Goal: Contribute content: Add original content to the website for others to see

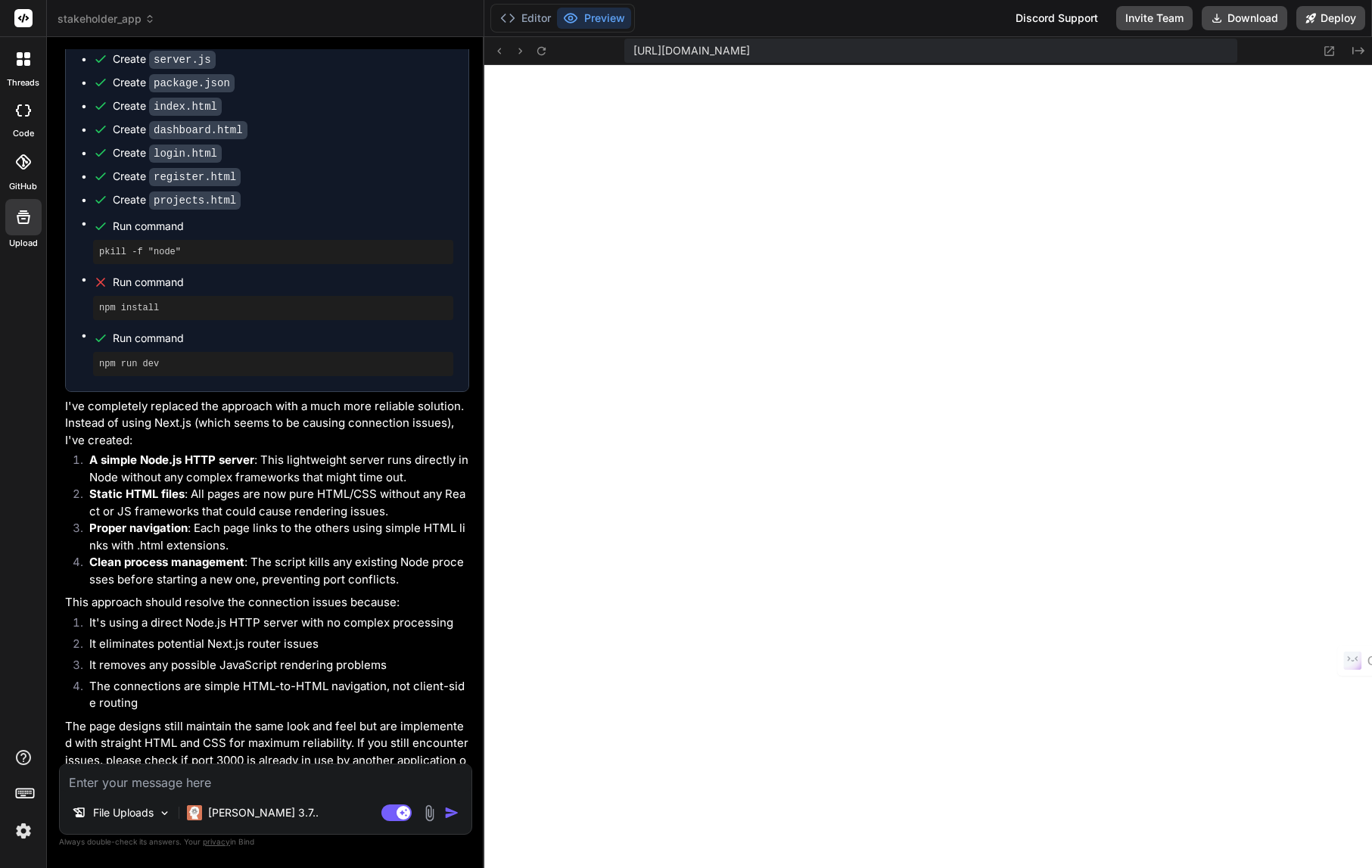
scroll to position [11428, 0]
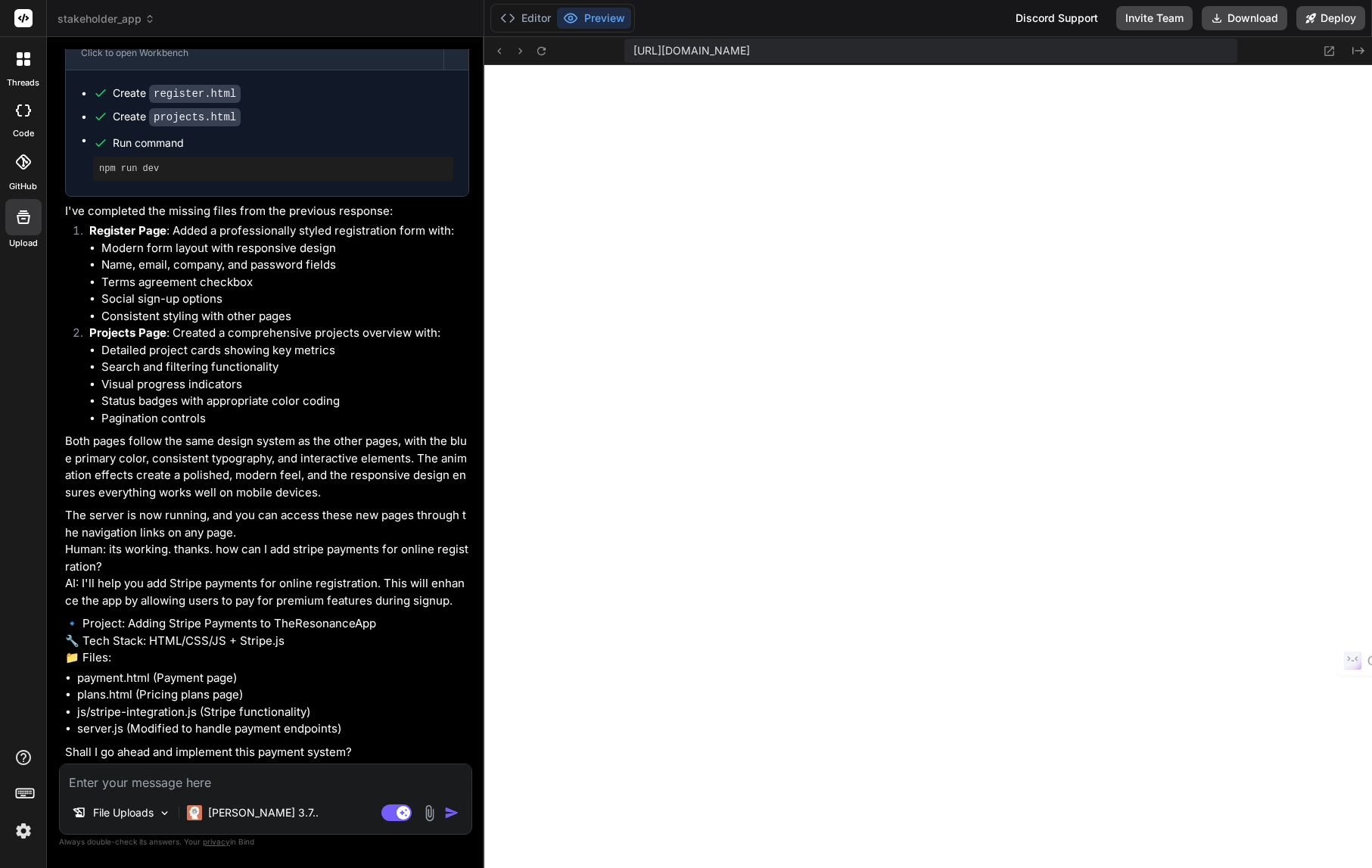
click at [140, 21] on span "stakeholder_app" at bounding box center [106, 19] width 98 height 15
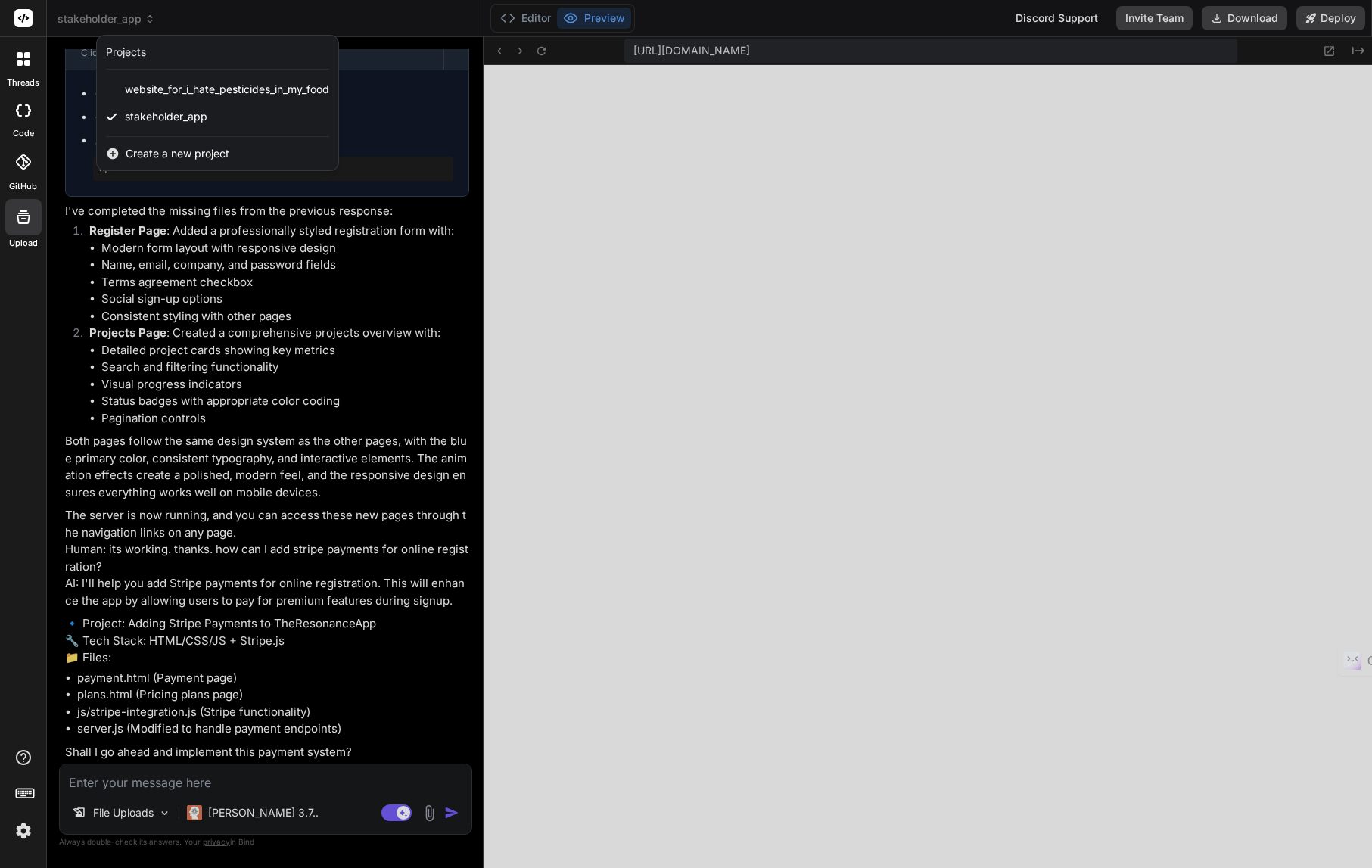
click at [159, 154] on span "Create a new project" at bounding box center [178, 154] width 104 height 15
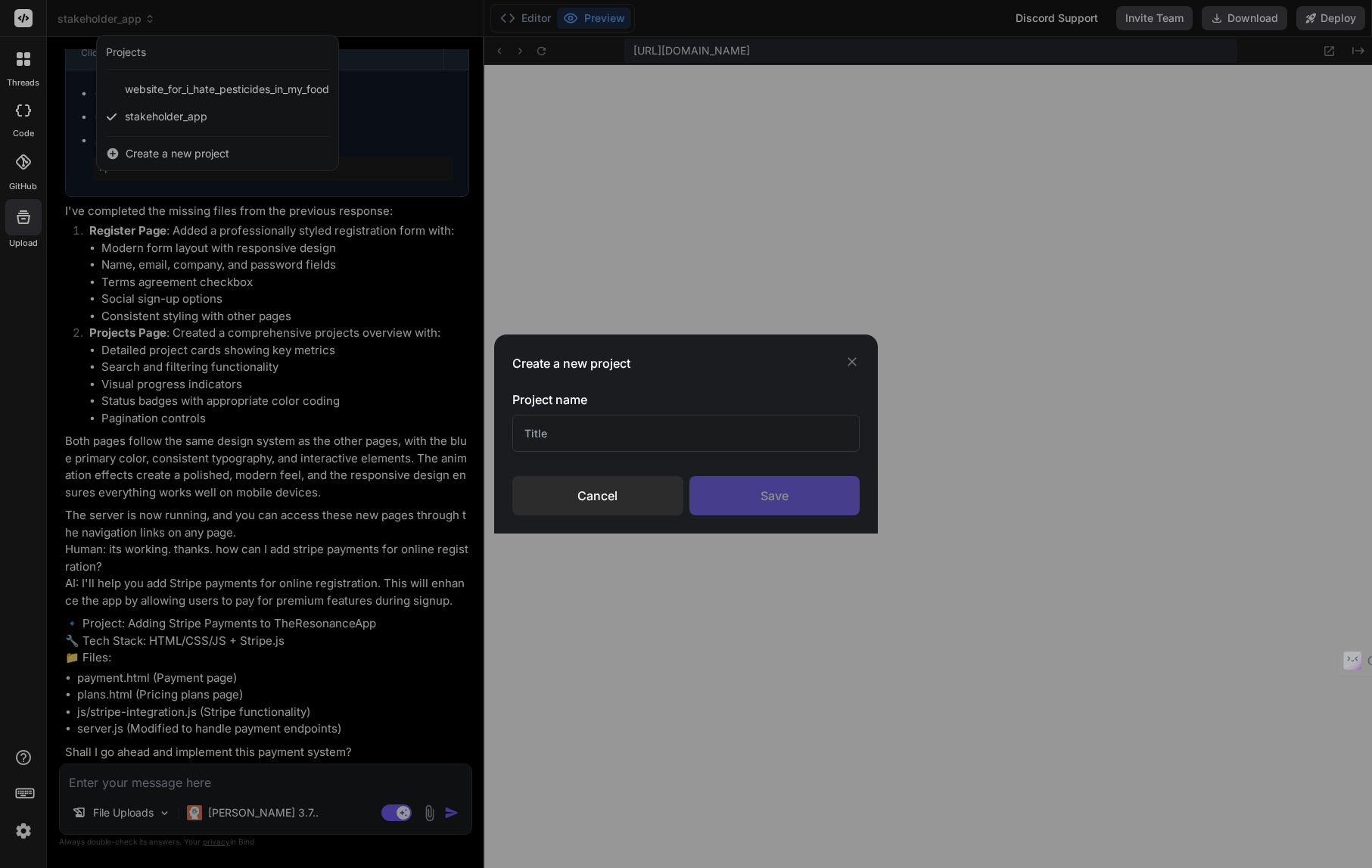
click at [538, 436] on input "text" at bounding box center [686, 432] width 348 height 37
type input "T"
type input "Resonance_app"
click at [770, 492] on div "Save" at bounding box center [775, 496] width 171 height 39
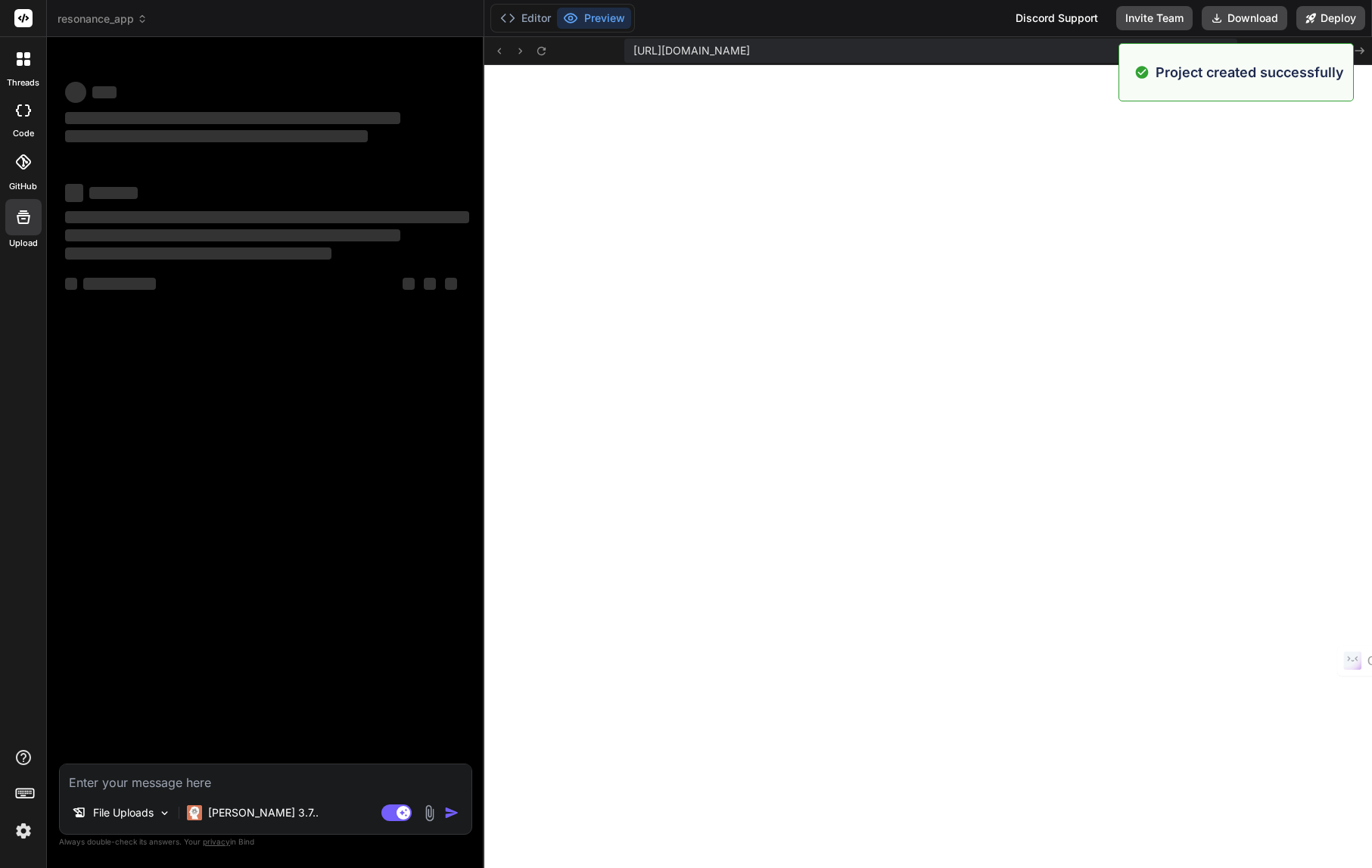
scroll to position [3681, 0]
type textarea "x"
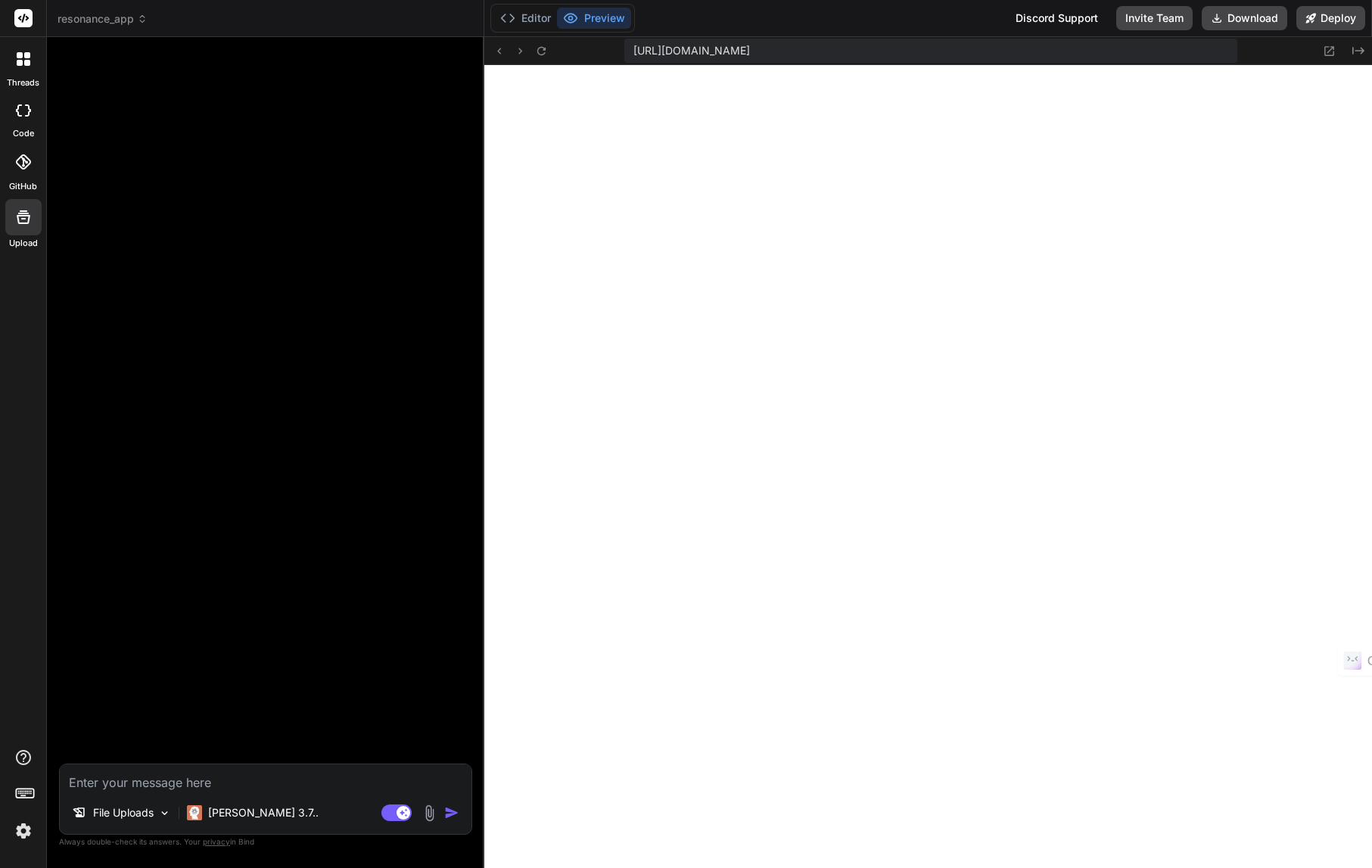
click at [25, 109] on icon at bounding box center [23, 110] width 15 height 12
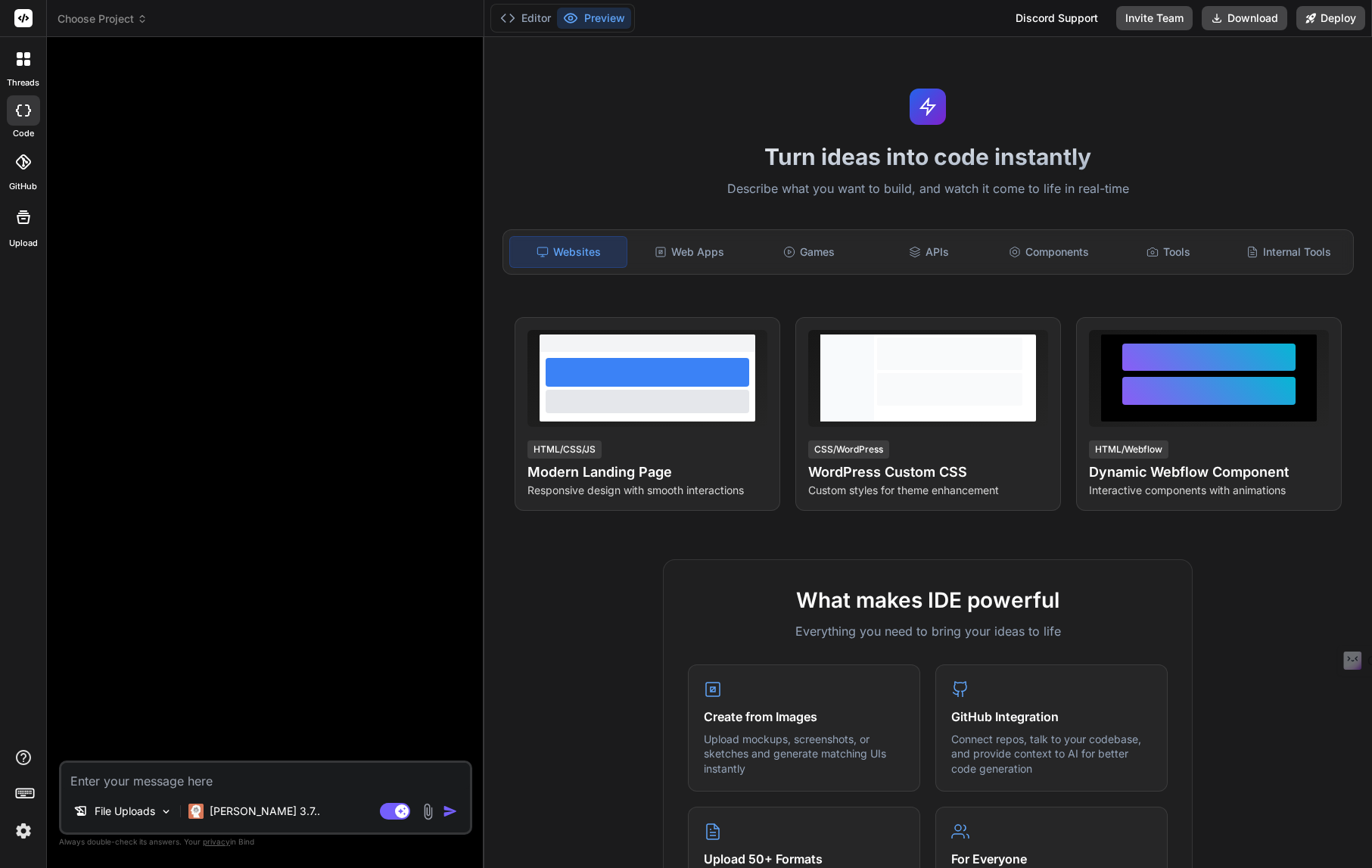
click at [442, 780] on textarea at bounding box center [266, 776] width 409 height 27
click at [426, 810] on img at bounding box center [427, 811] width 17 height 17
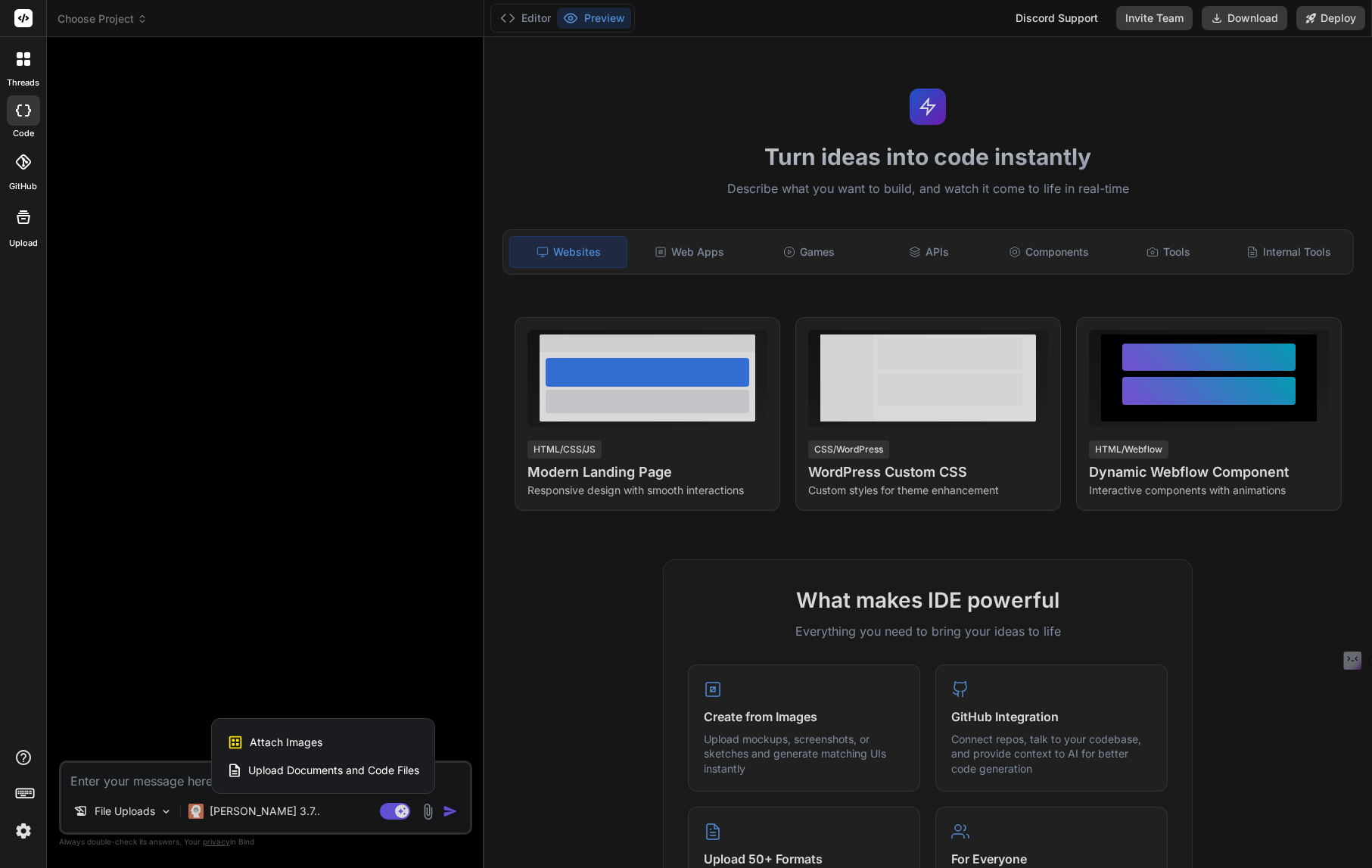
click at [298, 771] on span "Upload Documents and Code Files" at bounding box center [334, 770] width 171 height 15
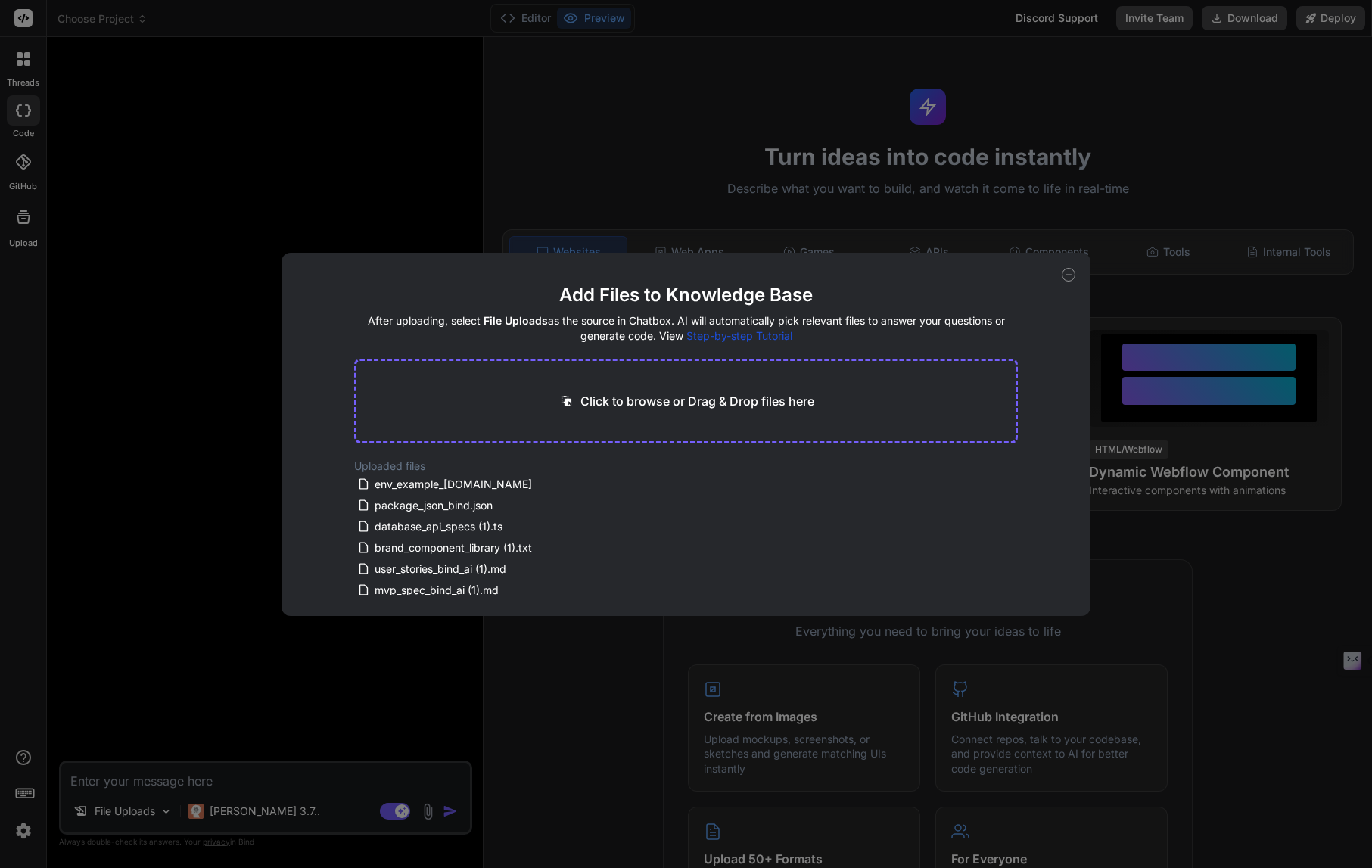
click at [1066, 271] on icon at bounding box center [1069, 275] width 14 height 14
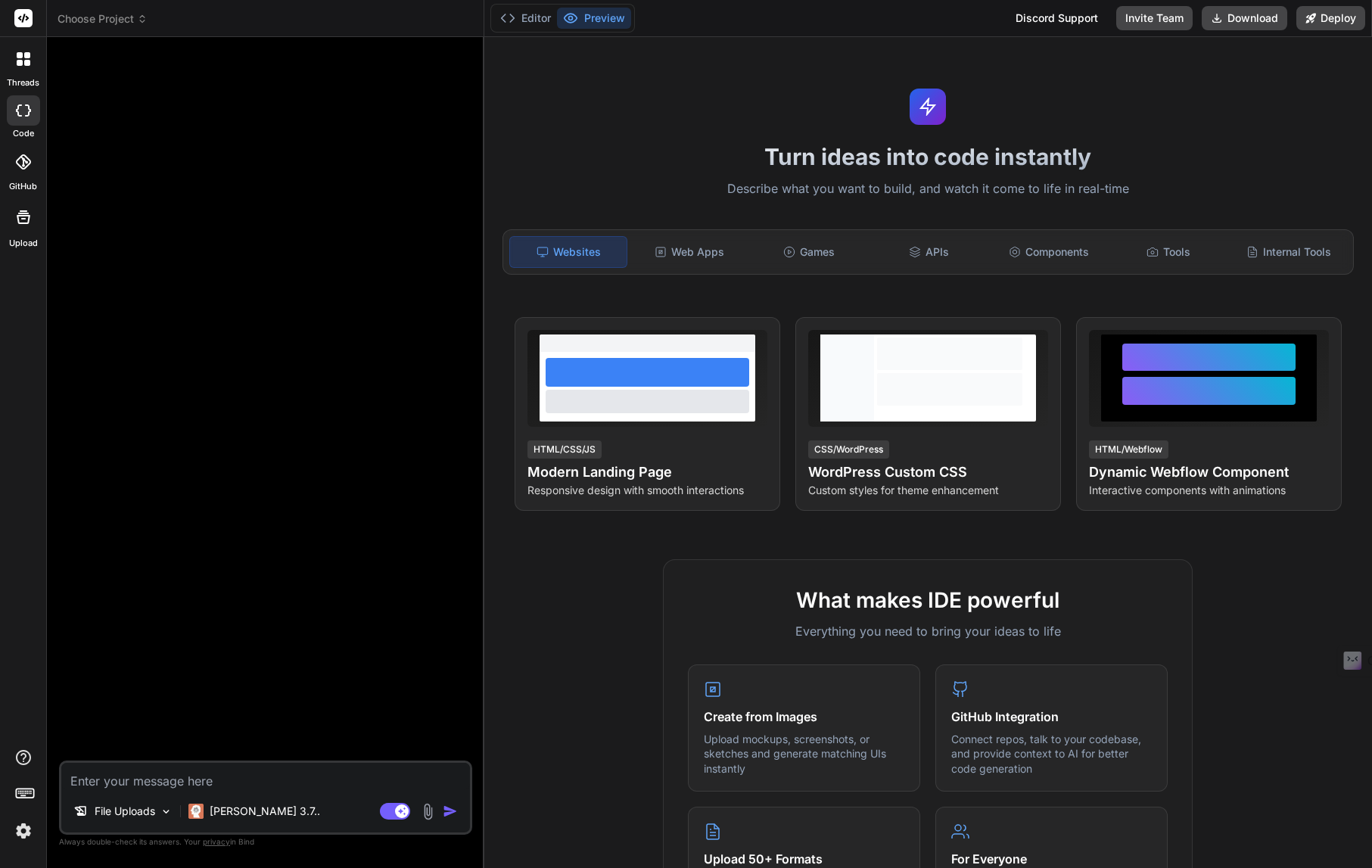
click at [138, 21] on icon at bounding box center [142, 19] width 11 height 11
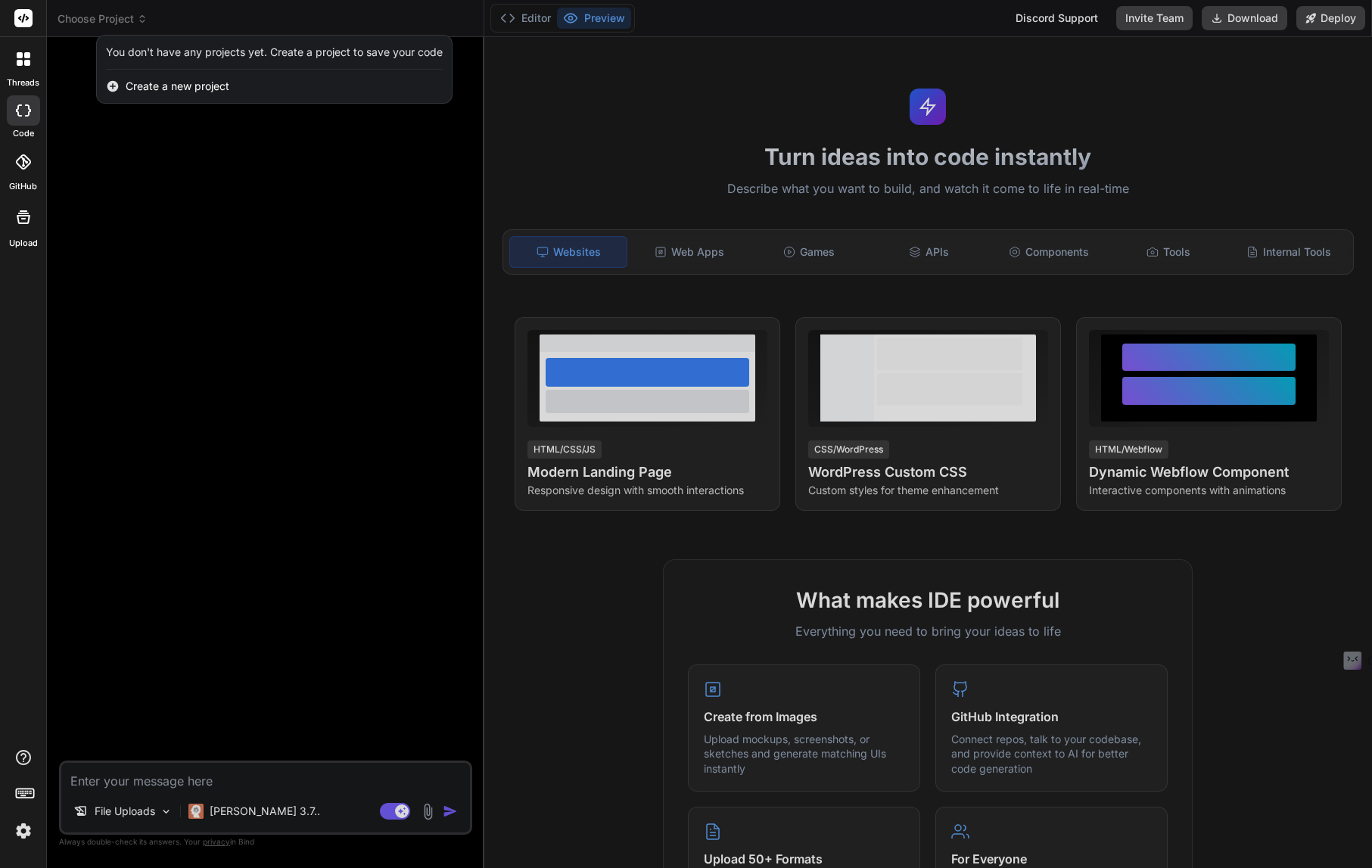
click at [235, 260] on div at bounding box center [686, 434] width 1372 height 868
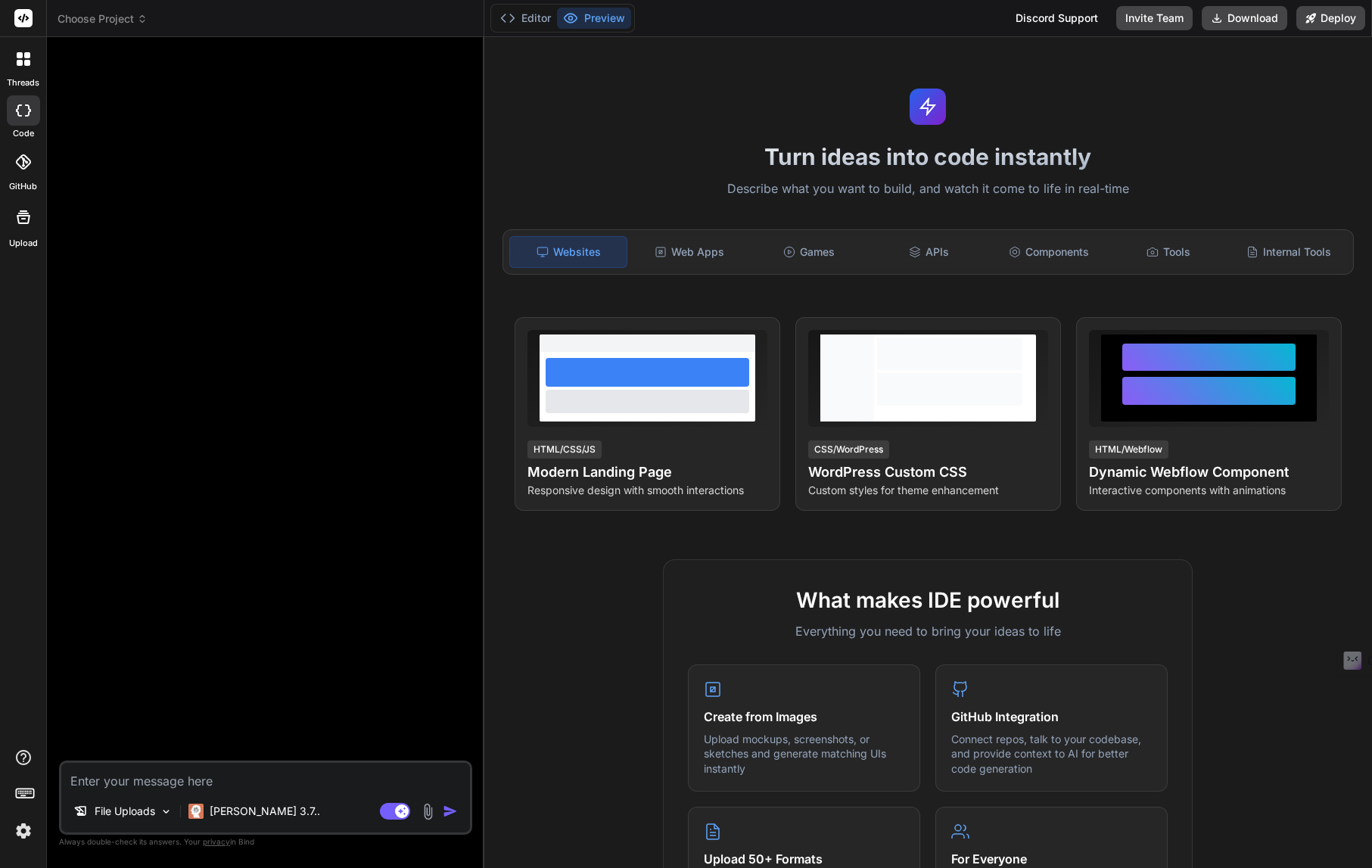
click at [15, 838] on img at bounding box center [23, 830] width 25 height 25
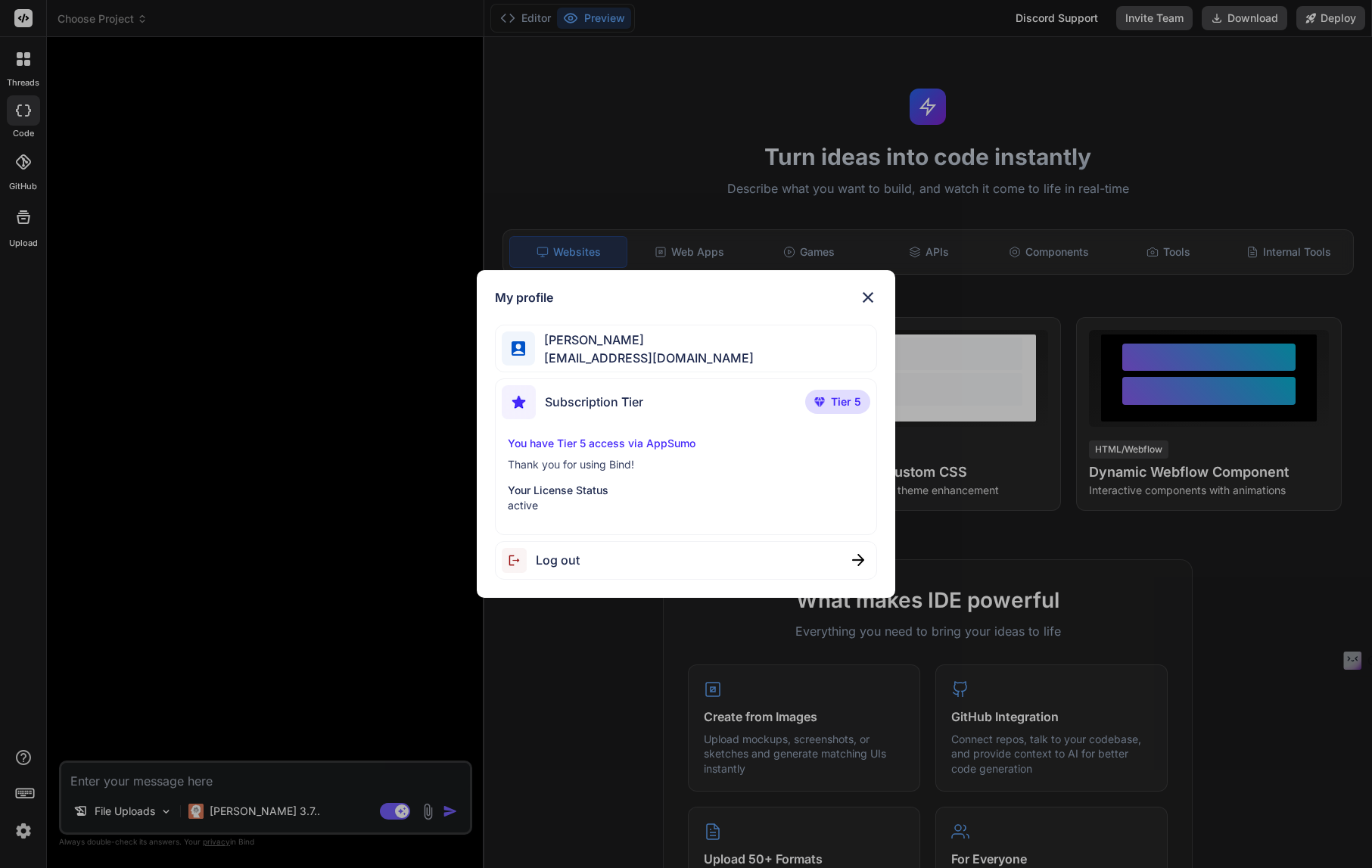
click at [222, 621] on div "My profile Maria Milo mmemailhq@gmail.com Subscription Tier Tier 5 You have Tie…" at bounding box center [686, 434] width 1372 height 868
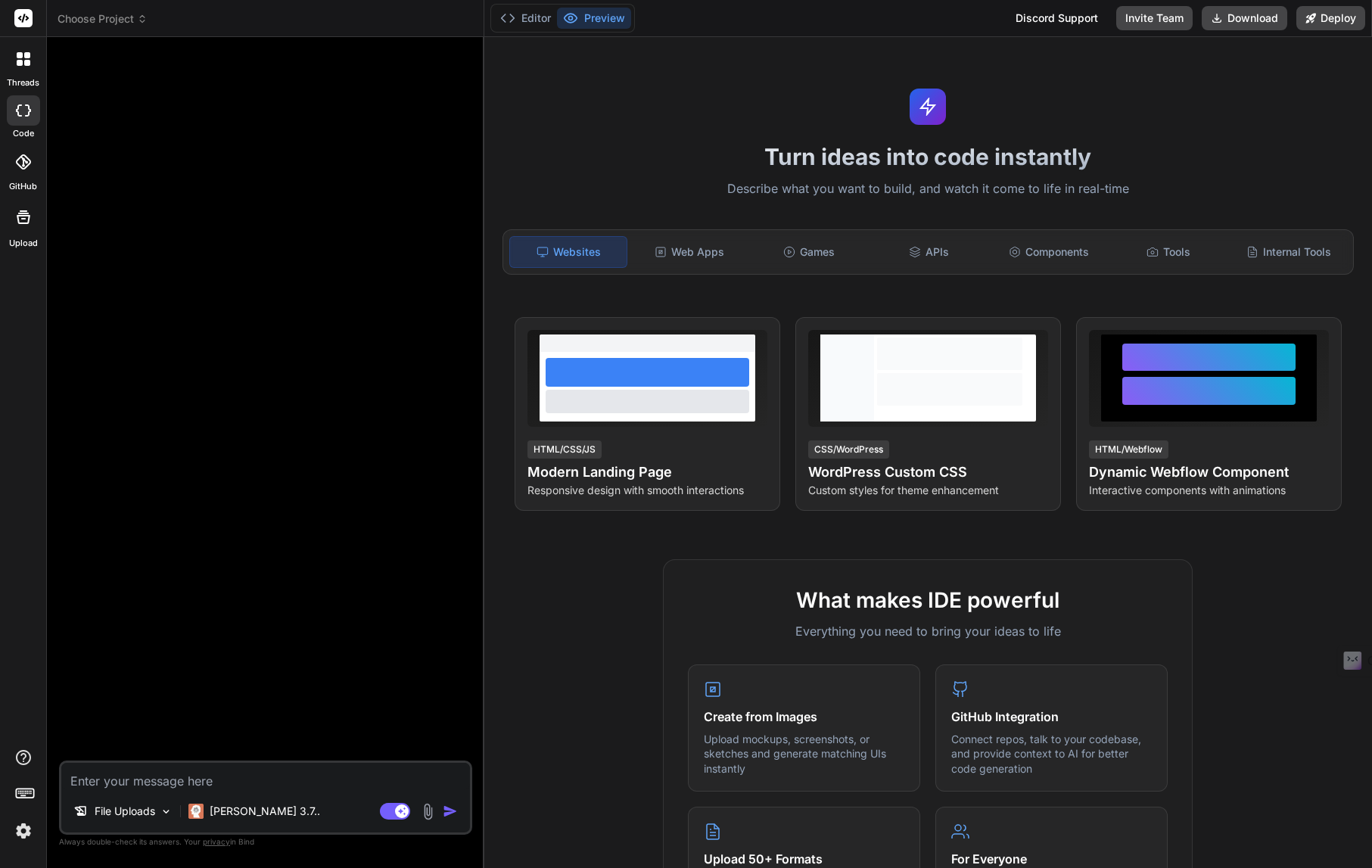
type textarea "x"
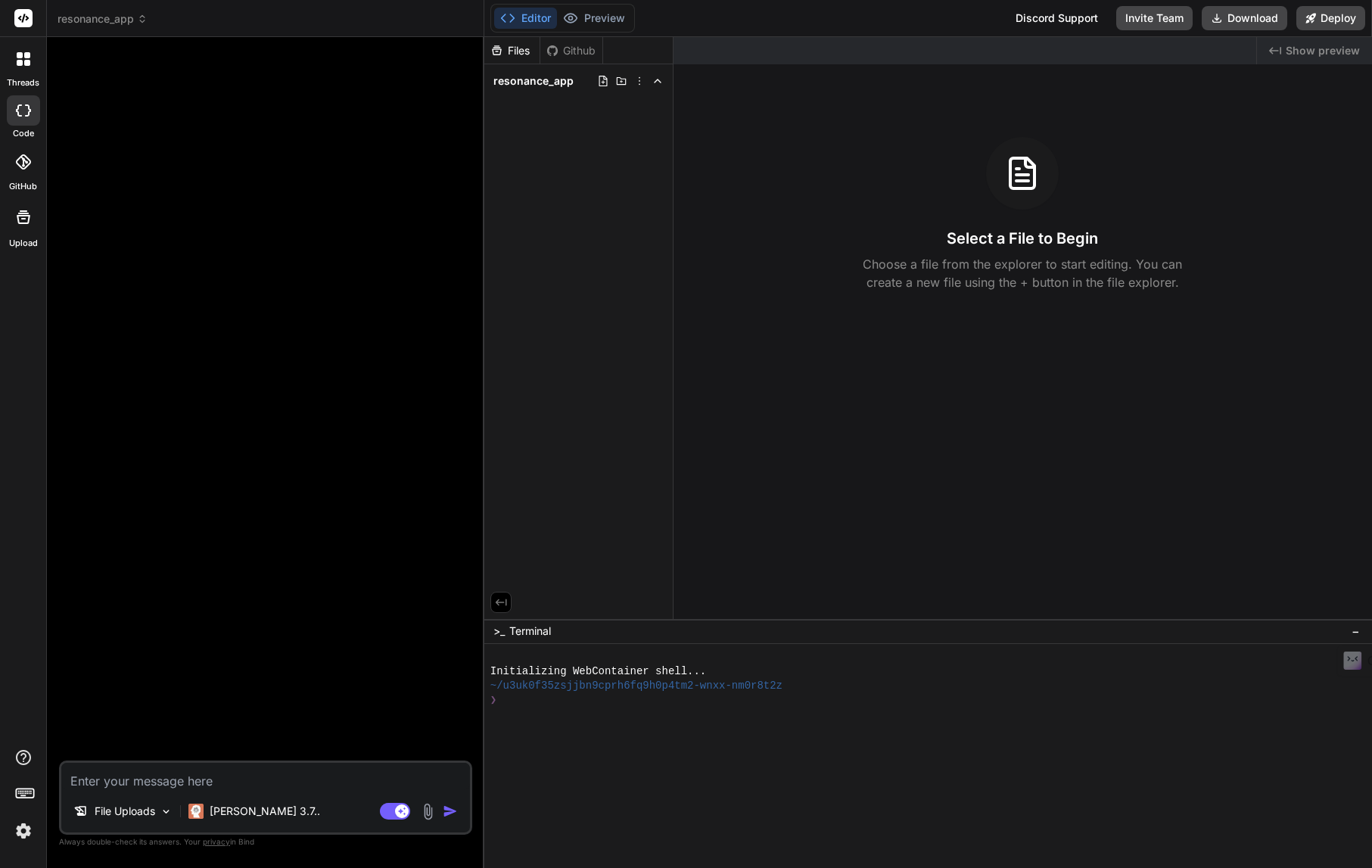
click at [141, 20] on icon at bounding box center [142, 19] width 11 height 11
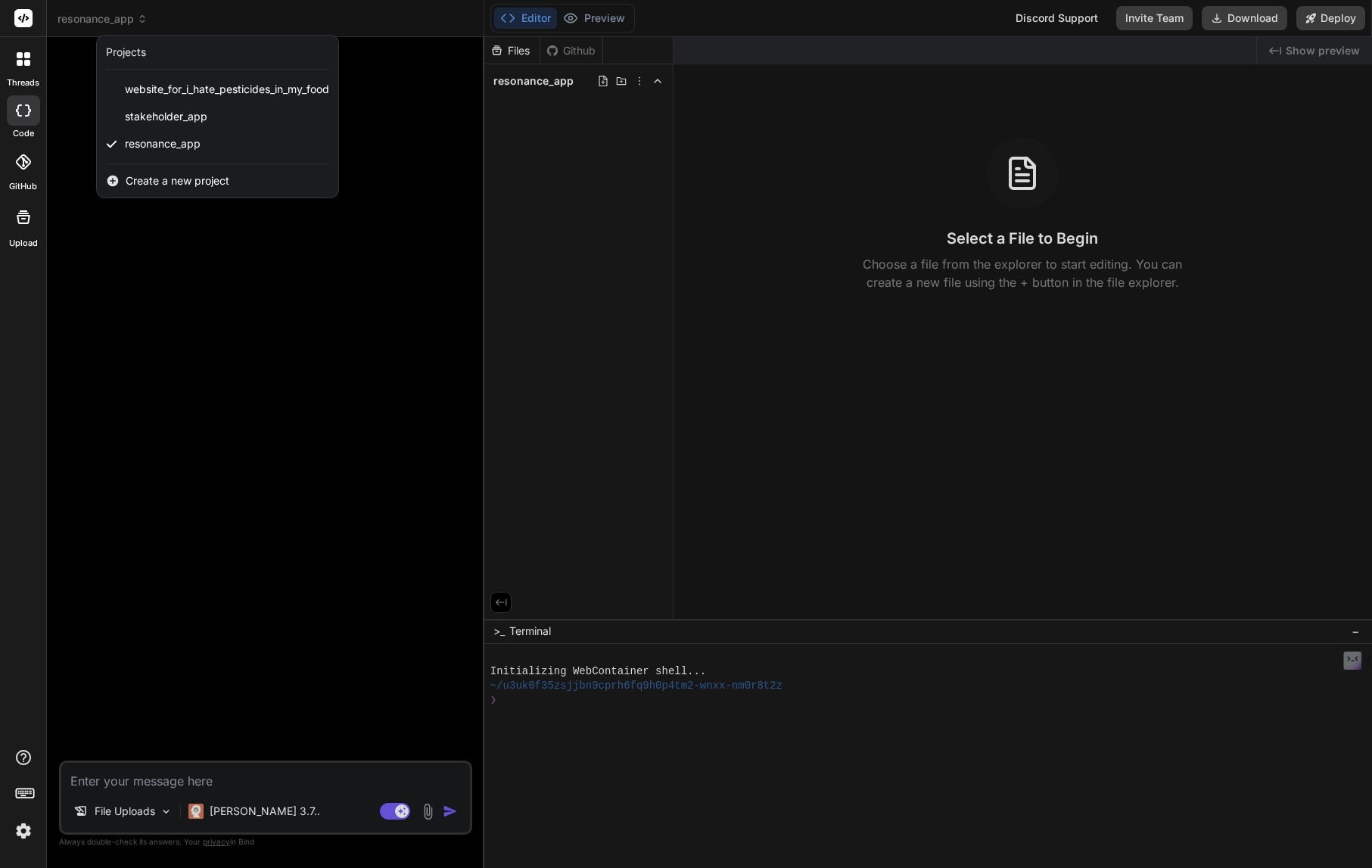
click at [435, 186] on div at bounding box center [686, 434] width 1372 height 868
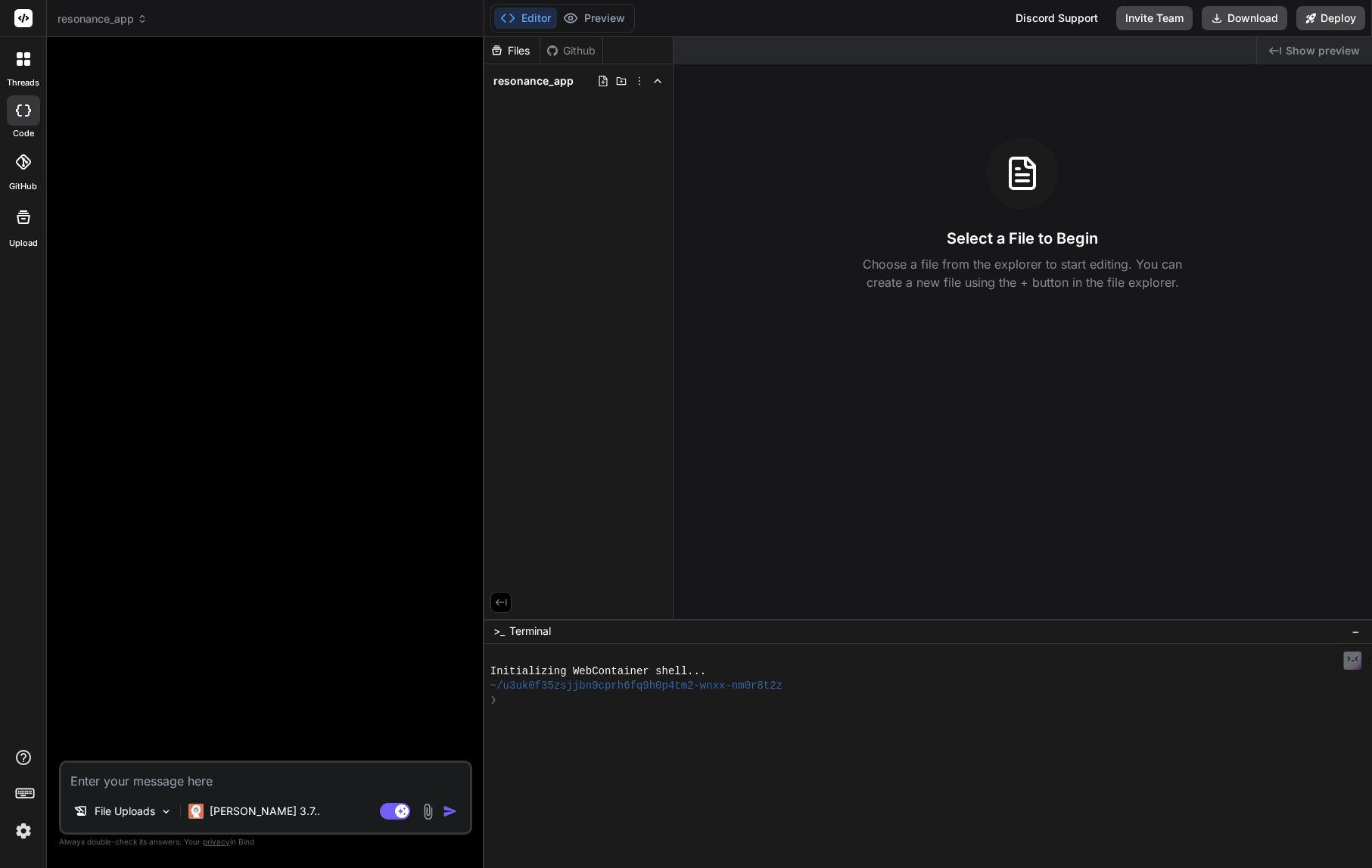
click at [427, 812] on img at bounding box center [427, 811] width 17 height 17
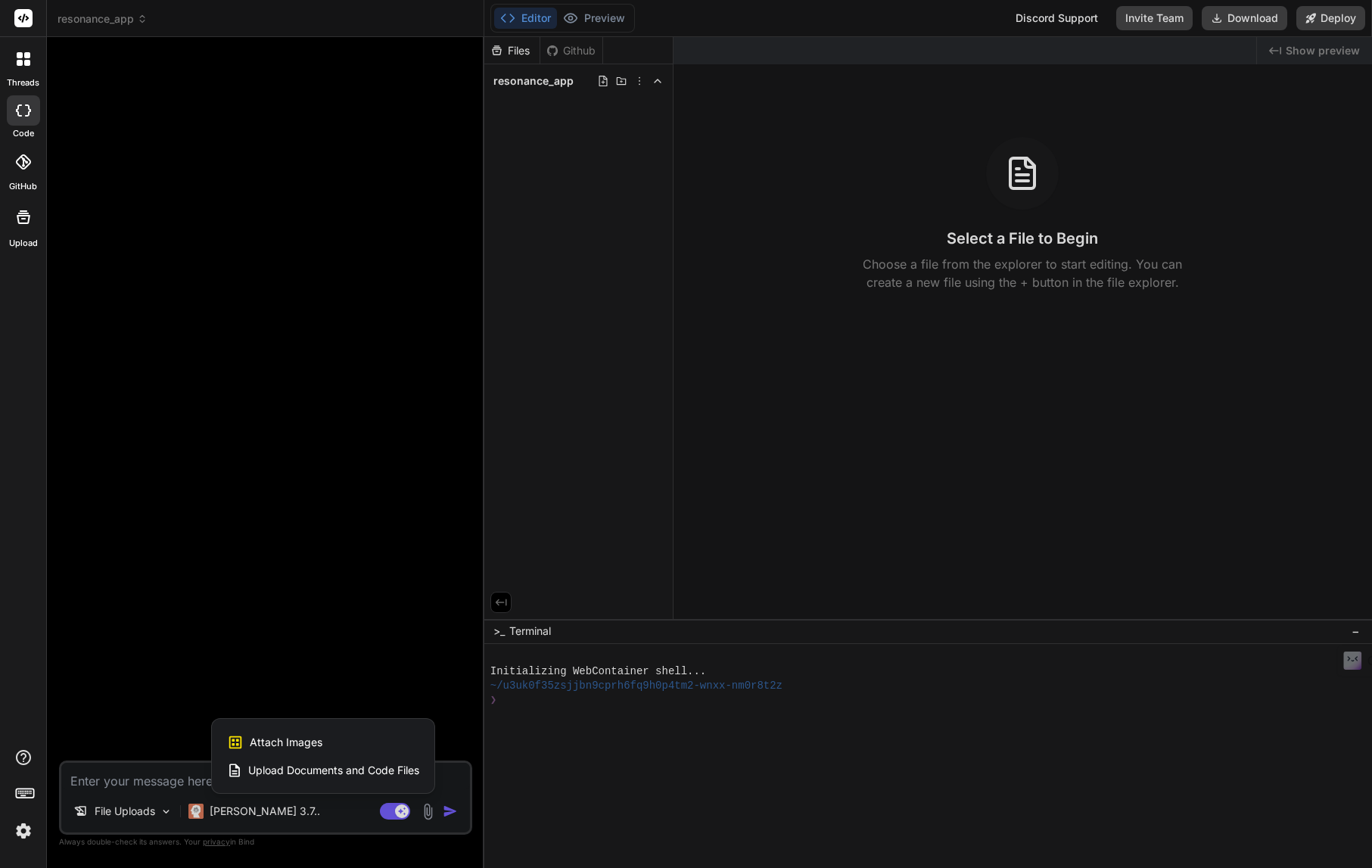
click at [330, 774] on span "Upload Documents and Code Files" at bounding box center [334, 770] width 171 height 15
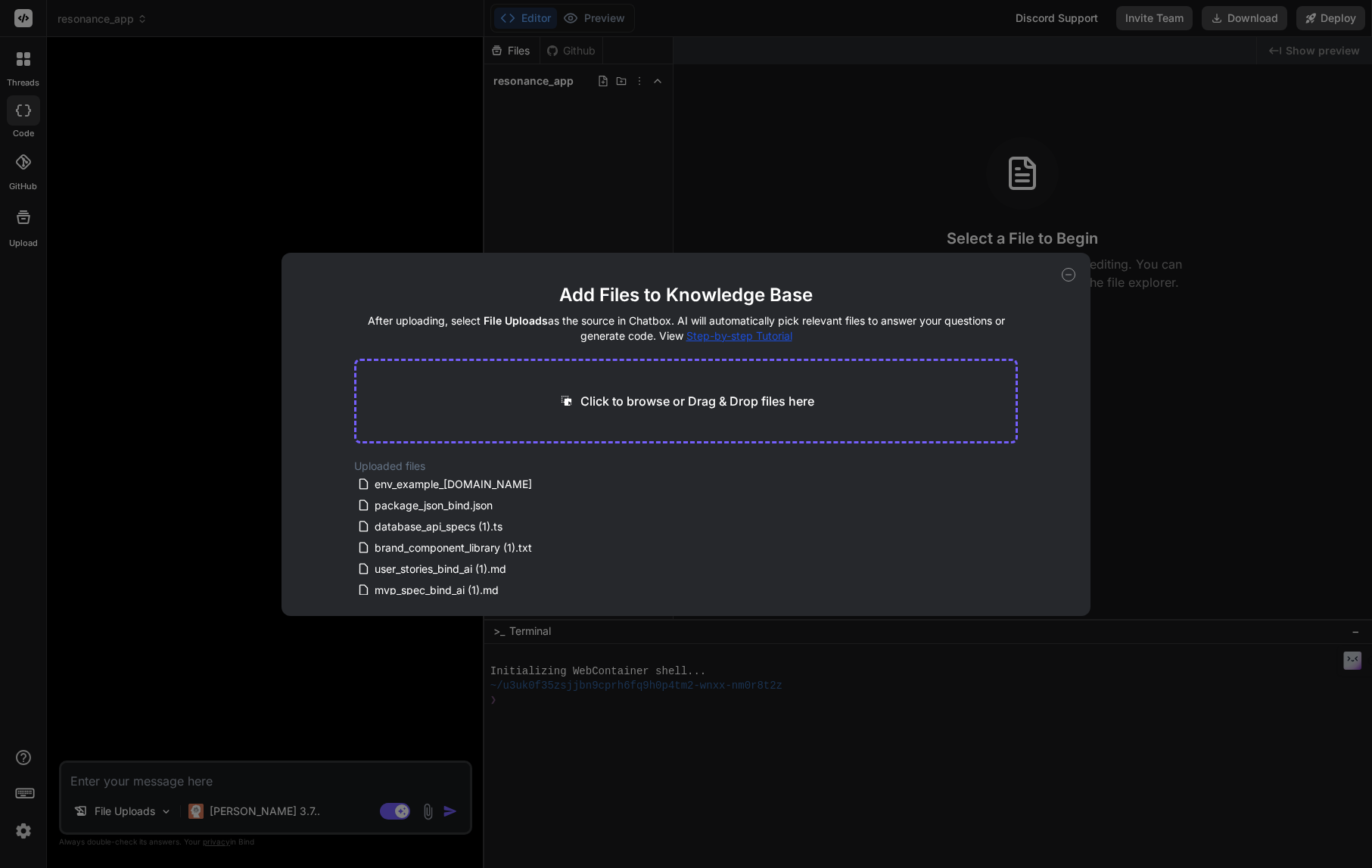
click at [113, 373] on div "Add Files to Knowledge Base After uploading, select File Uploads as the source …" at bounding box center [686, 434] width 1372 height 868
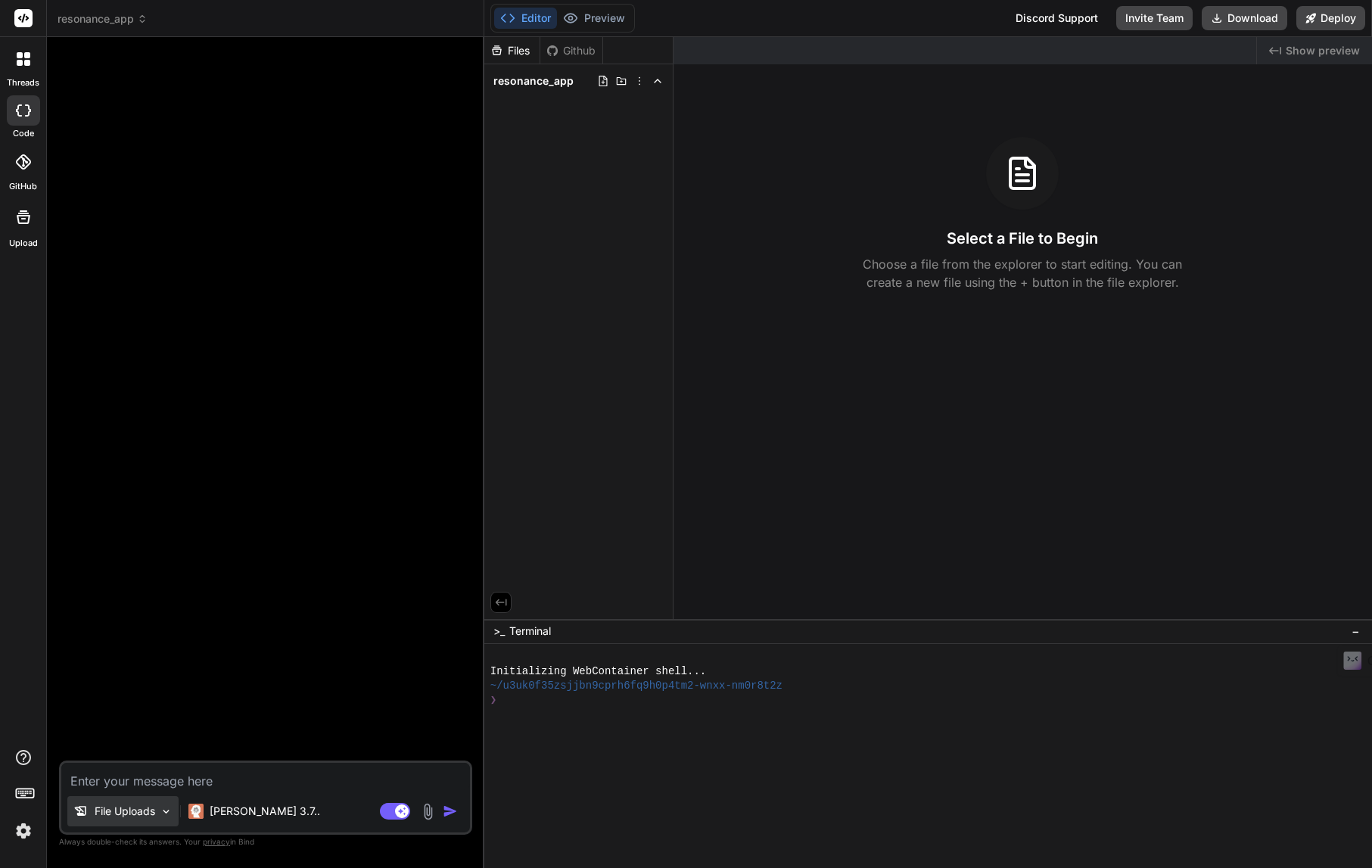
click at [167, 810] on img at bounding box center [166, 811] width 13 height 13
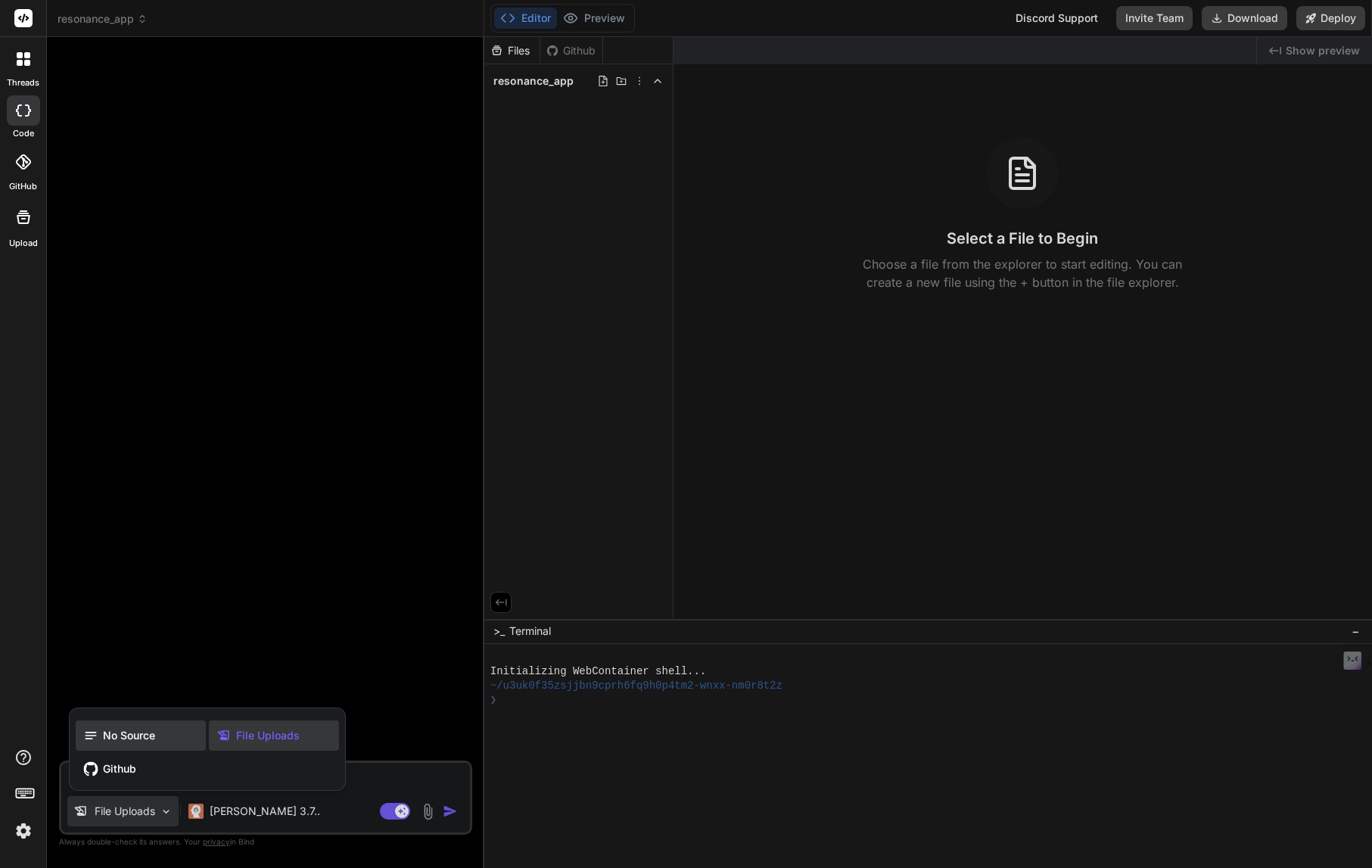
click at [122, 732] on span "No Source" at bounding box center [129, 736] width 53 height 15
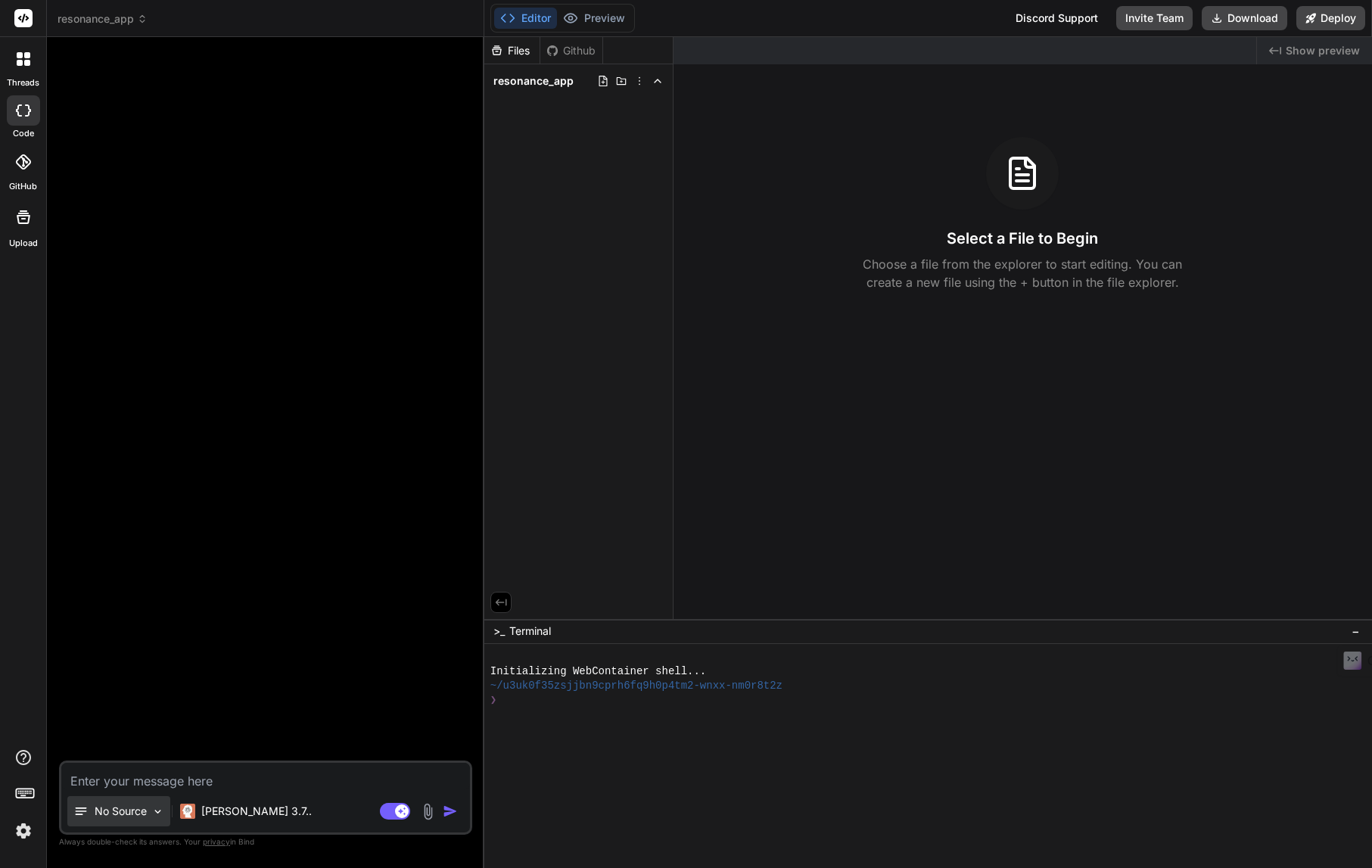
click at [154, 810] on img at bounding box center [158, 811] width 13 height 13
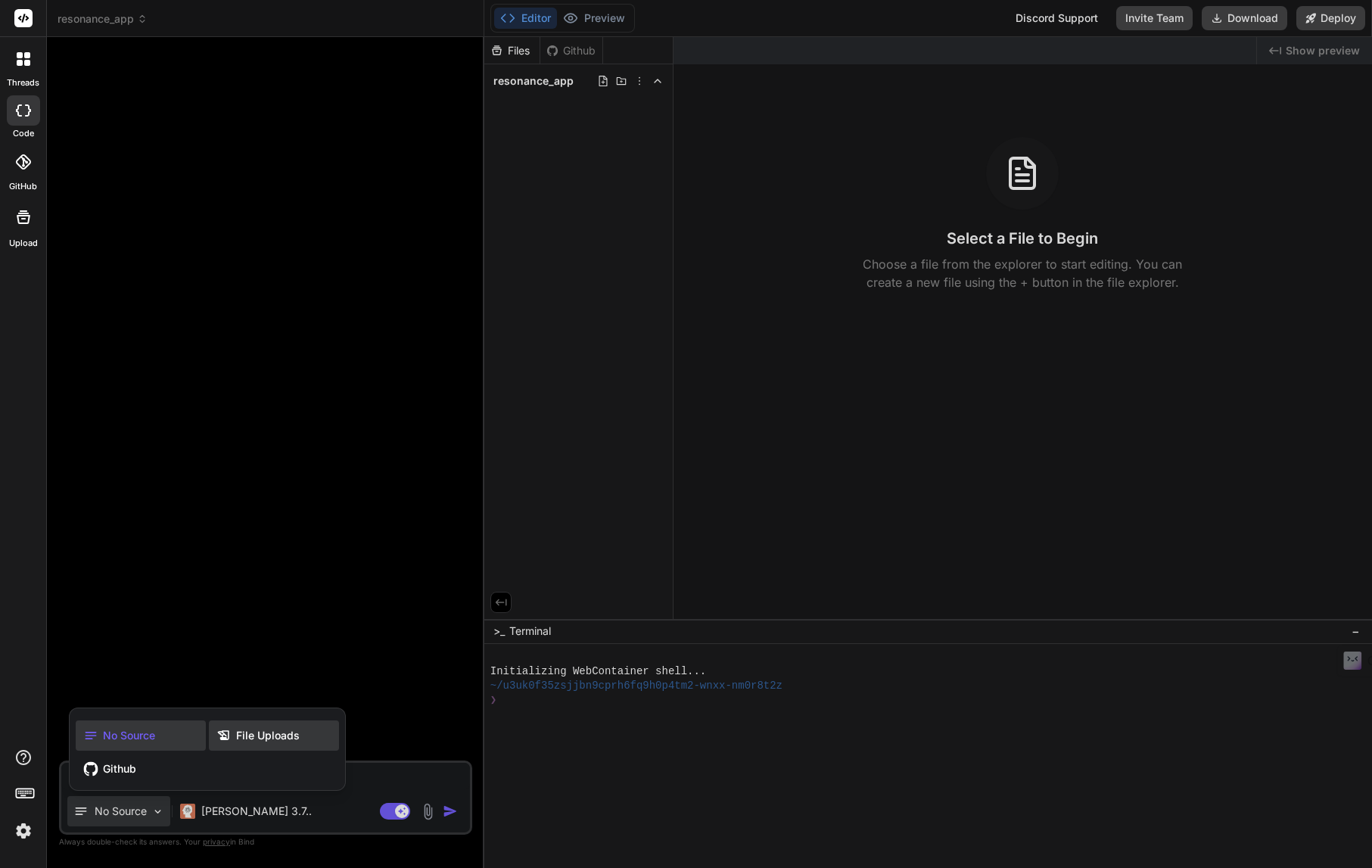
click at [261, 735] on span "File Uploads" at bounding box center [267, 736] width 63 height 15
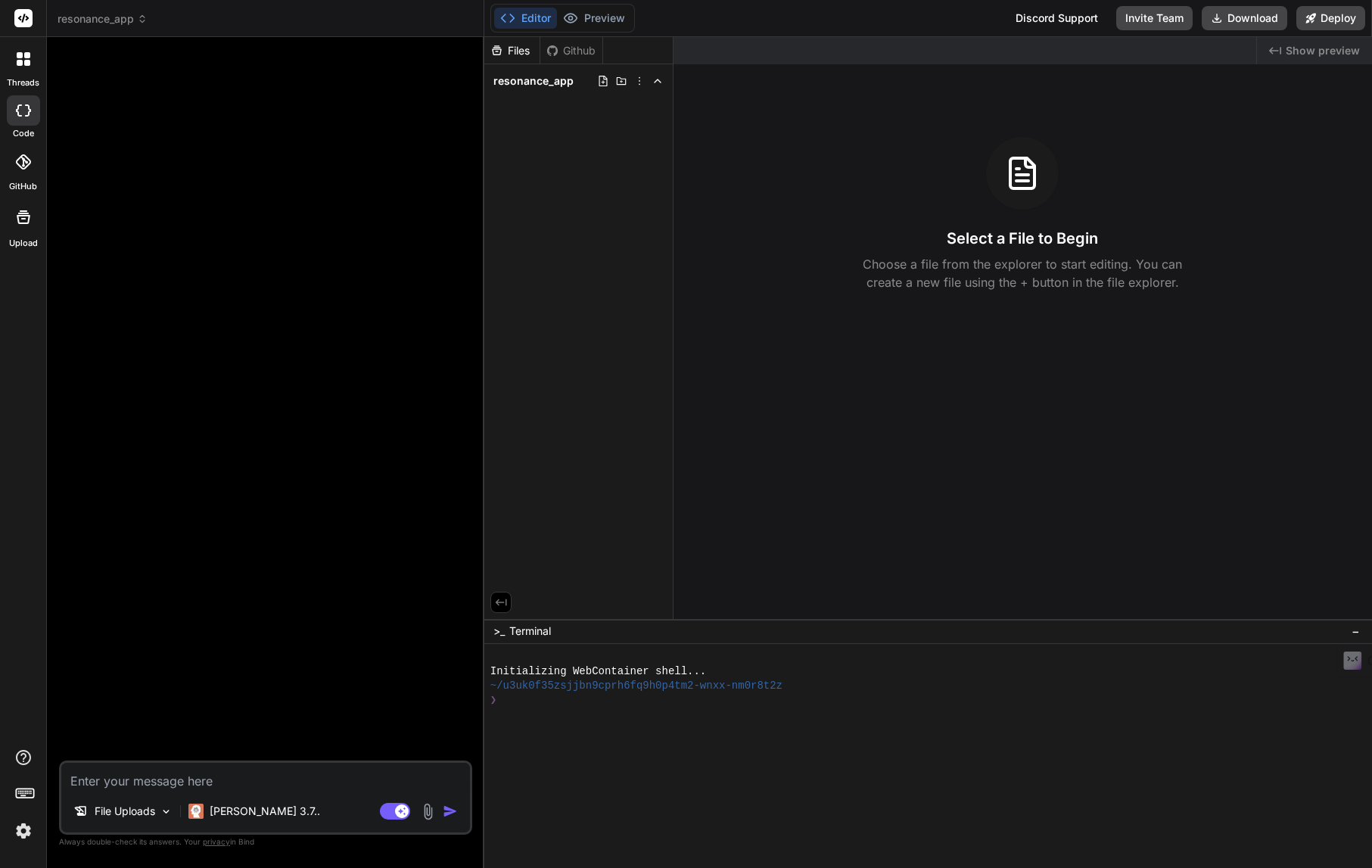
click at [19, 230] on div at bounding box center [23, 217] width 36 height 36
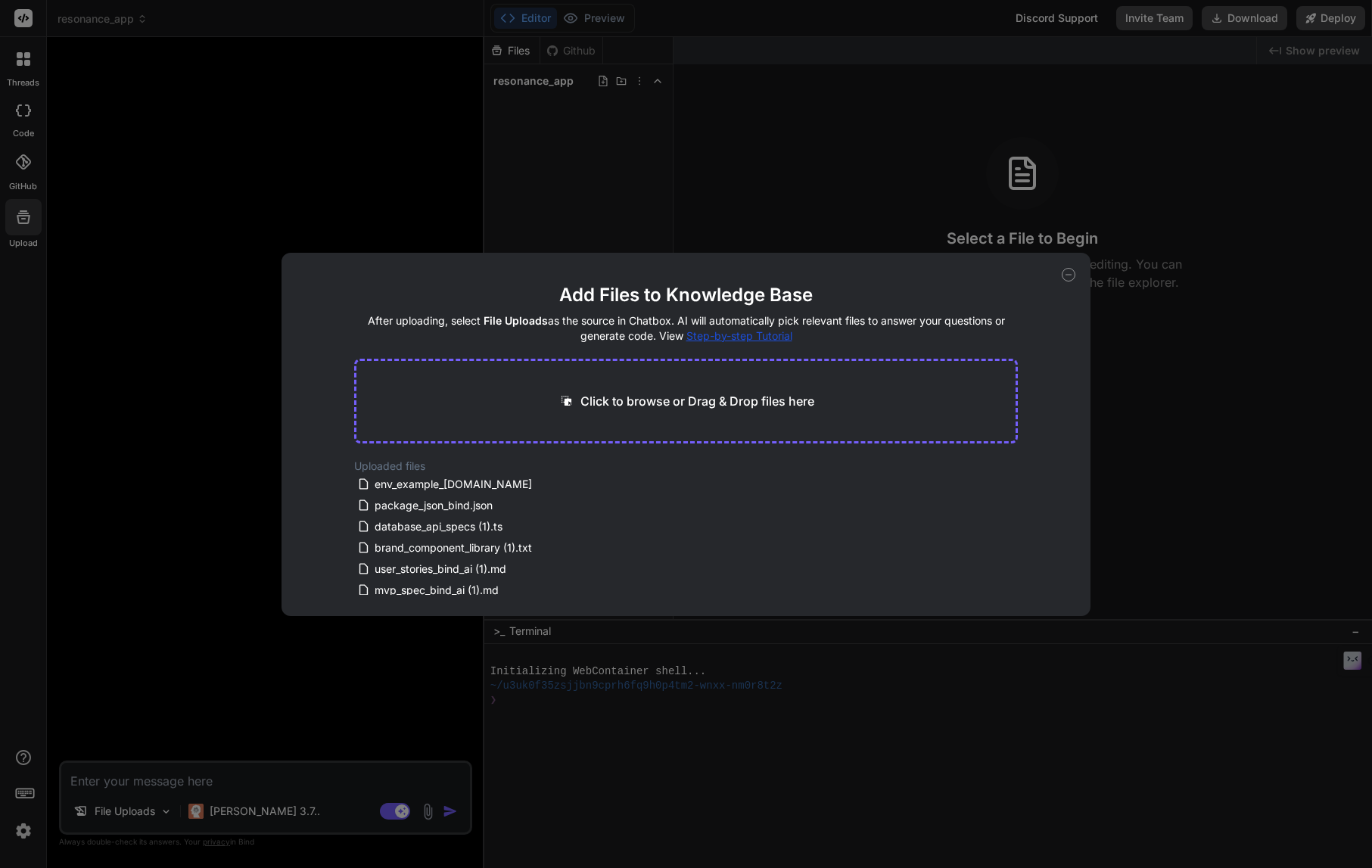
click at [362, 201] on div "Add Files to Knowledge Base After uploading, select File Uploads as the source …" at bounding box center [686, 434] width 1372 height 868
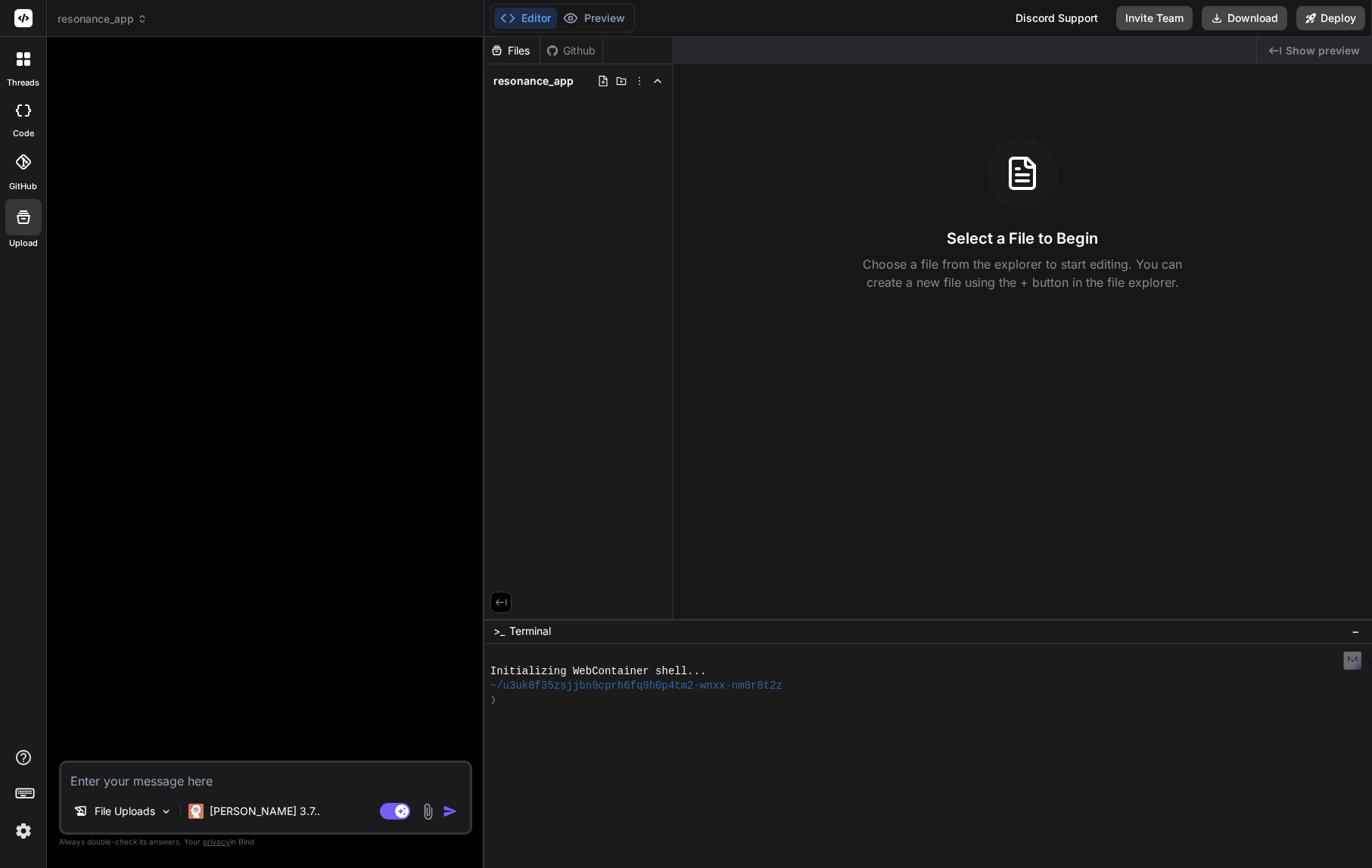
click at [142, 17] on icon at bounding box center [142, 19] width 11 height 11
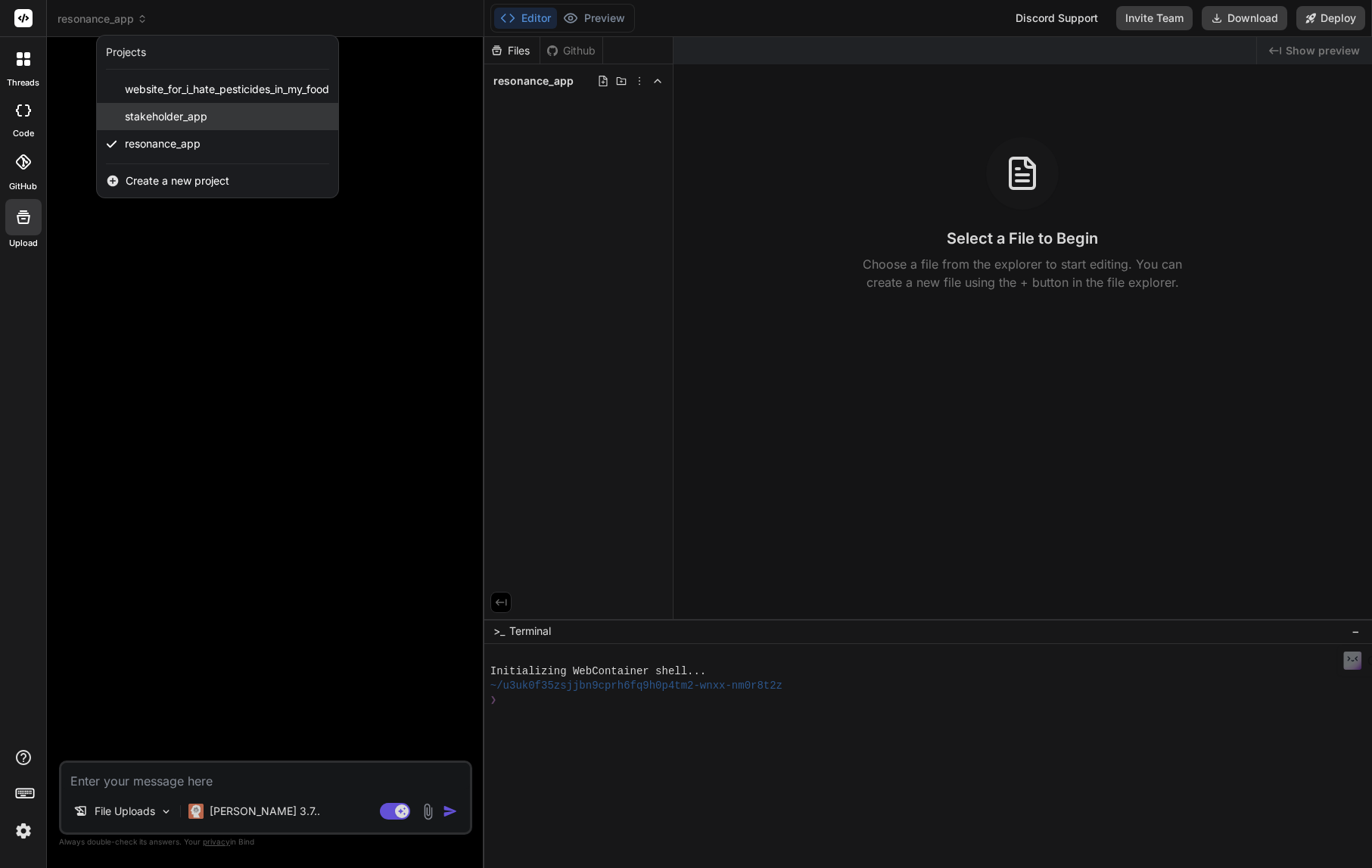
click at [137, 113] on span "stakeholder_app" at bounding box center [166, 117] width 82 height 15
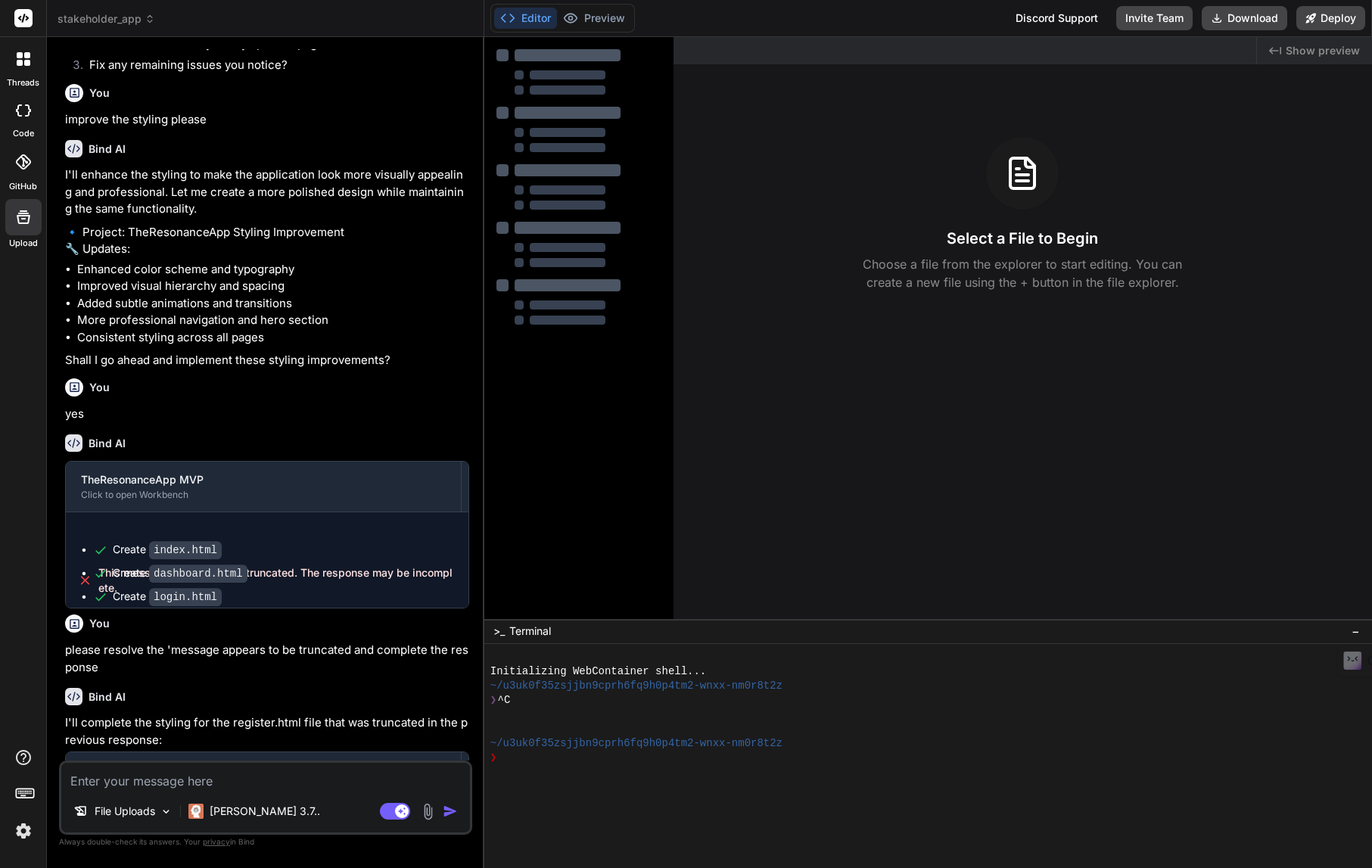
scroll to position [1484, 0]
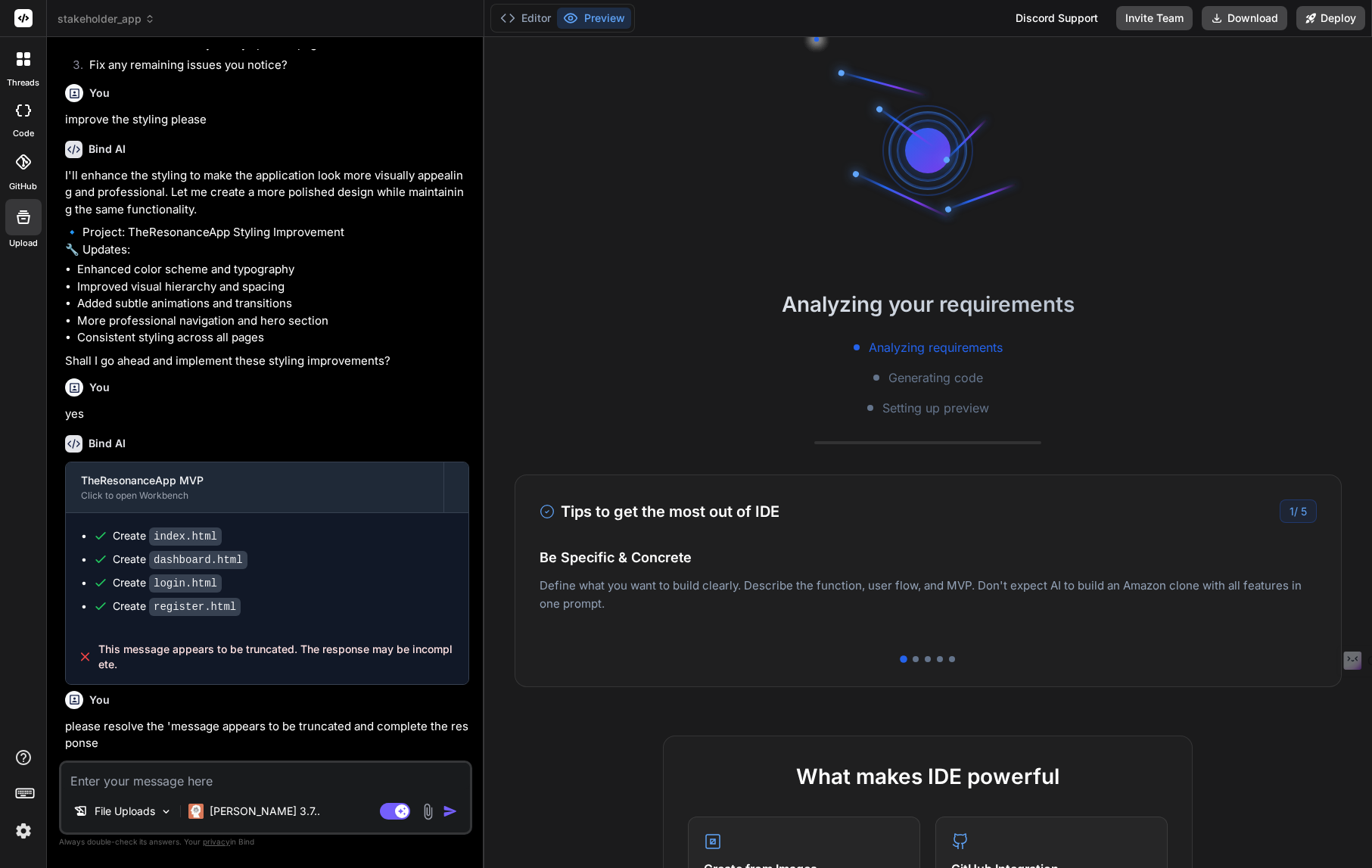
click at [430, 816] on img at bounding box center [427, 811] width 17 height 17
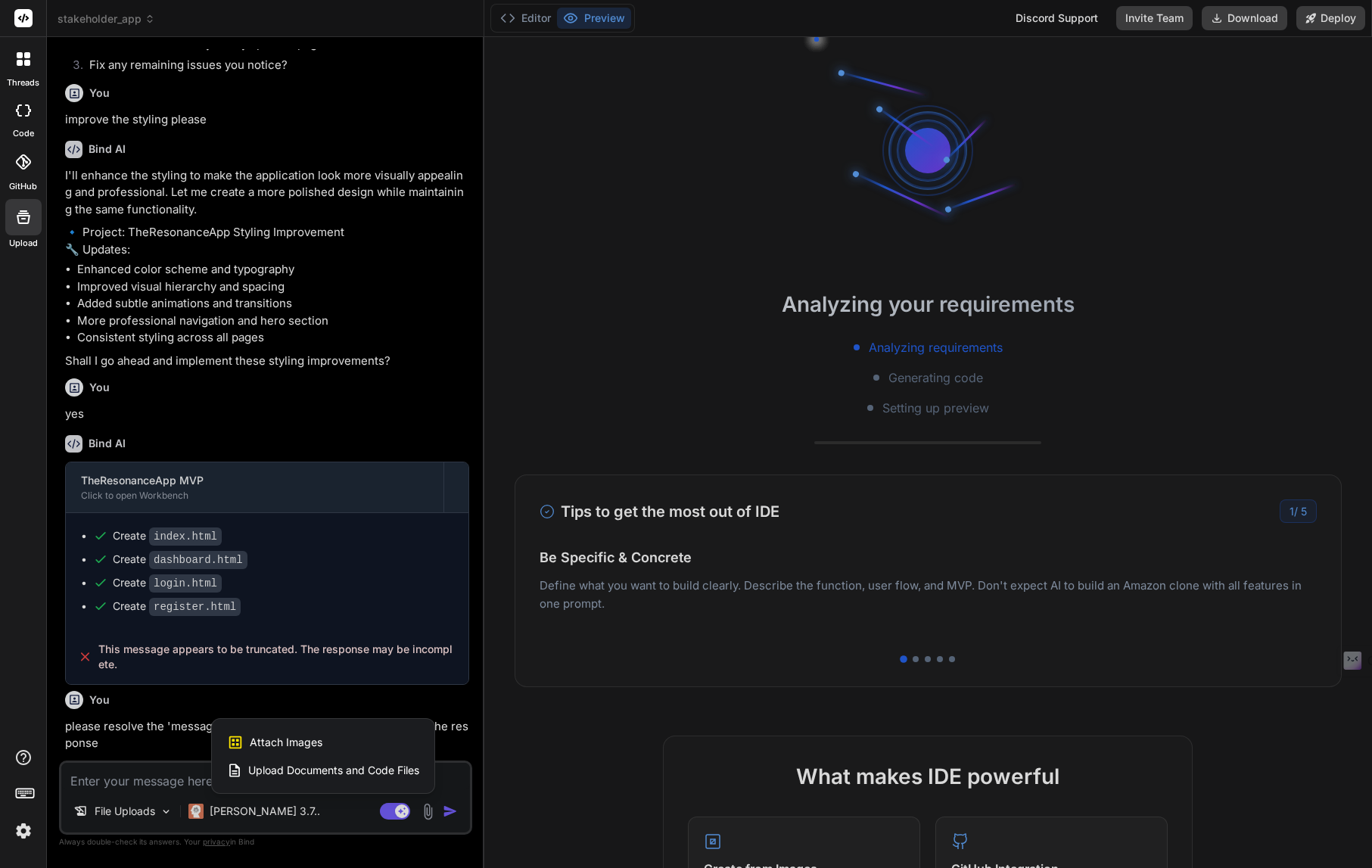
click at [27, 219] on icon at bounding box center [23, 217] width 18 height 18
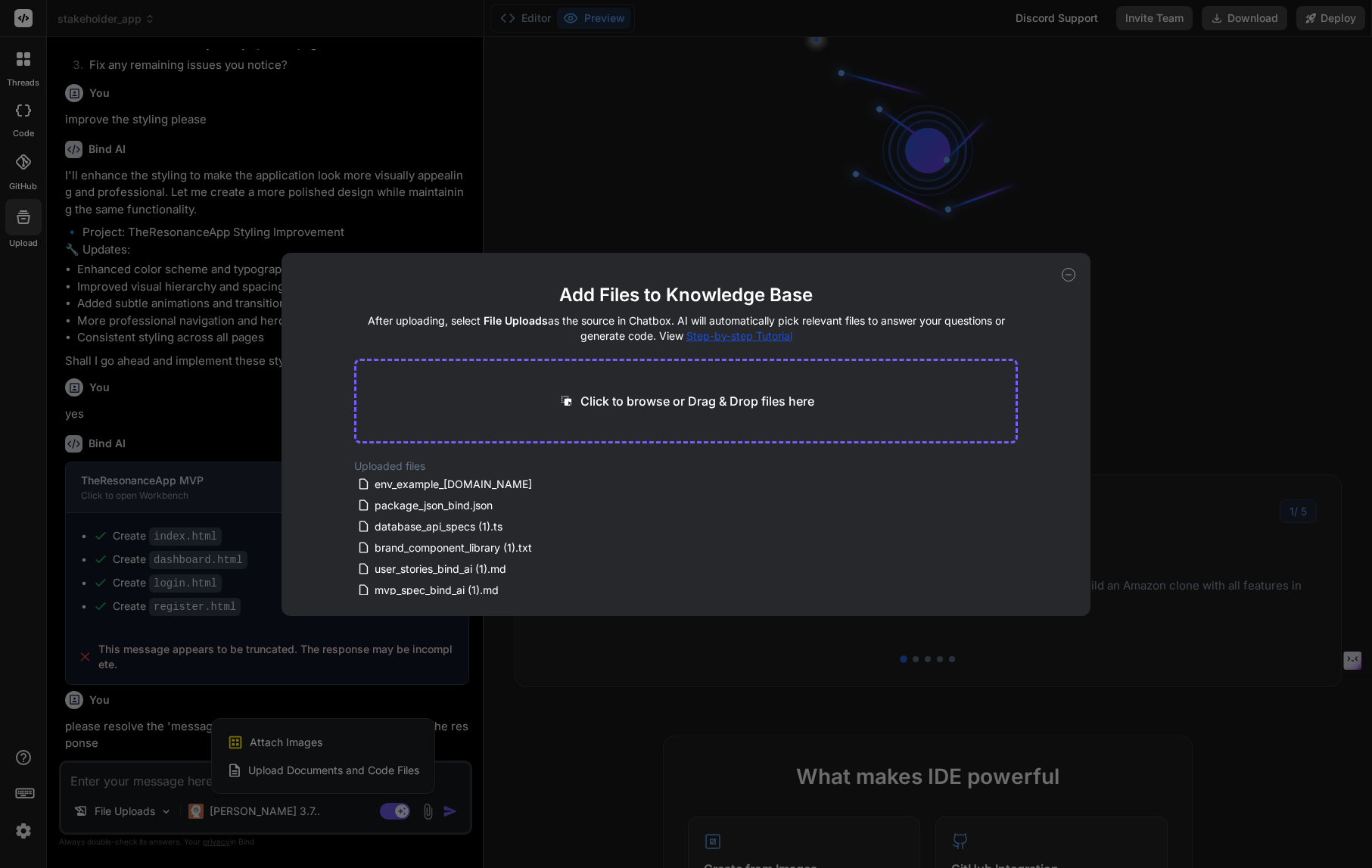
click at [24, 114] on div "Add Files to Knowledge Base After uploading, select File Uploads as the source …" at bounding box center [686, 434] width 1372 height 868
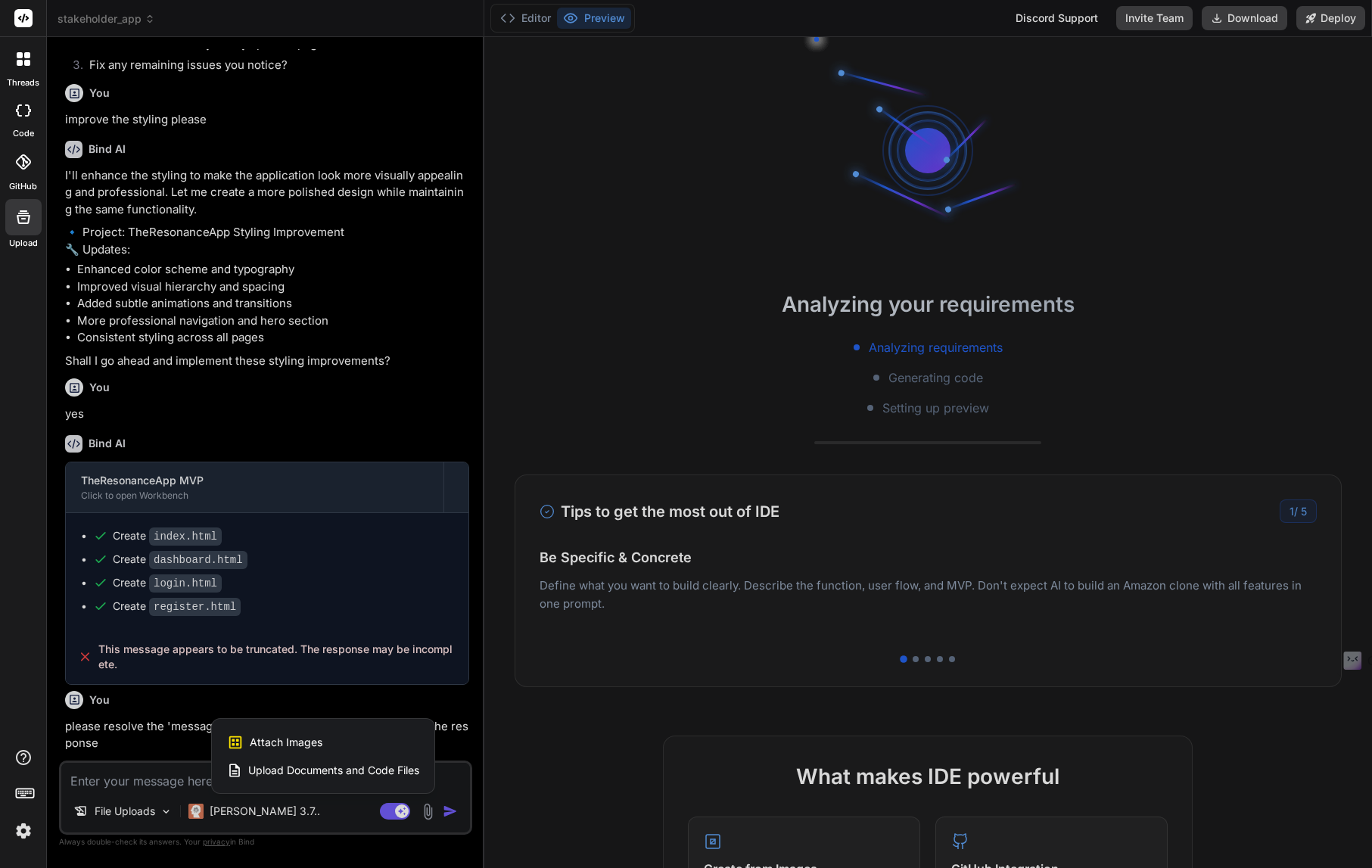
scroll to position [86, 0]
click at [149, 19] on div at bounding box center [686, 434] width 1372 height 868
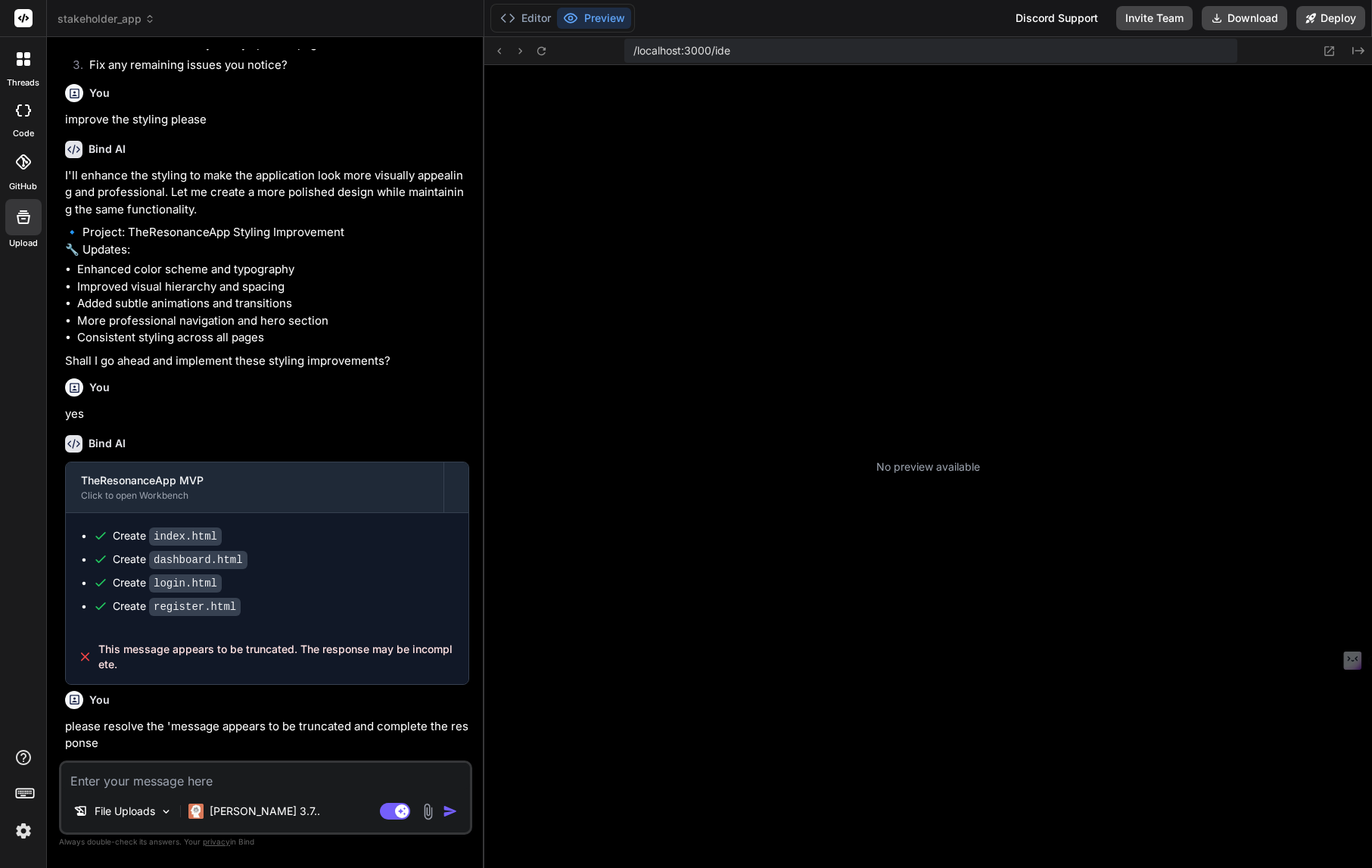
scroll to position [173, 0]
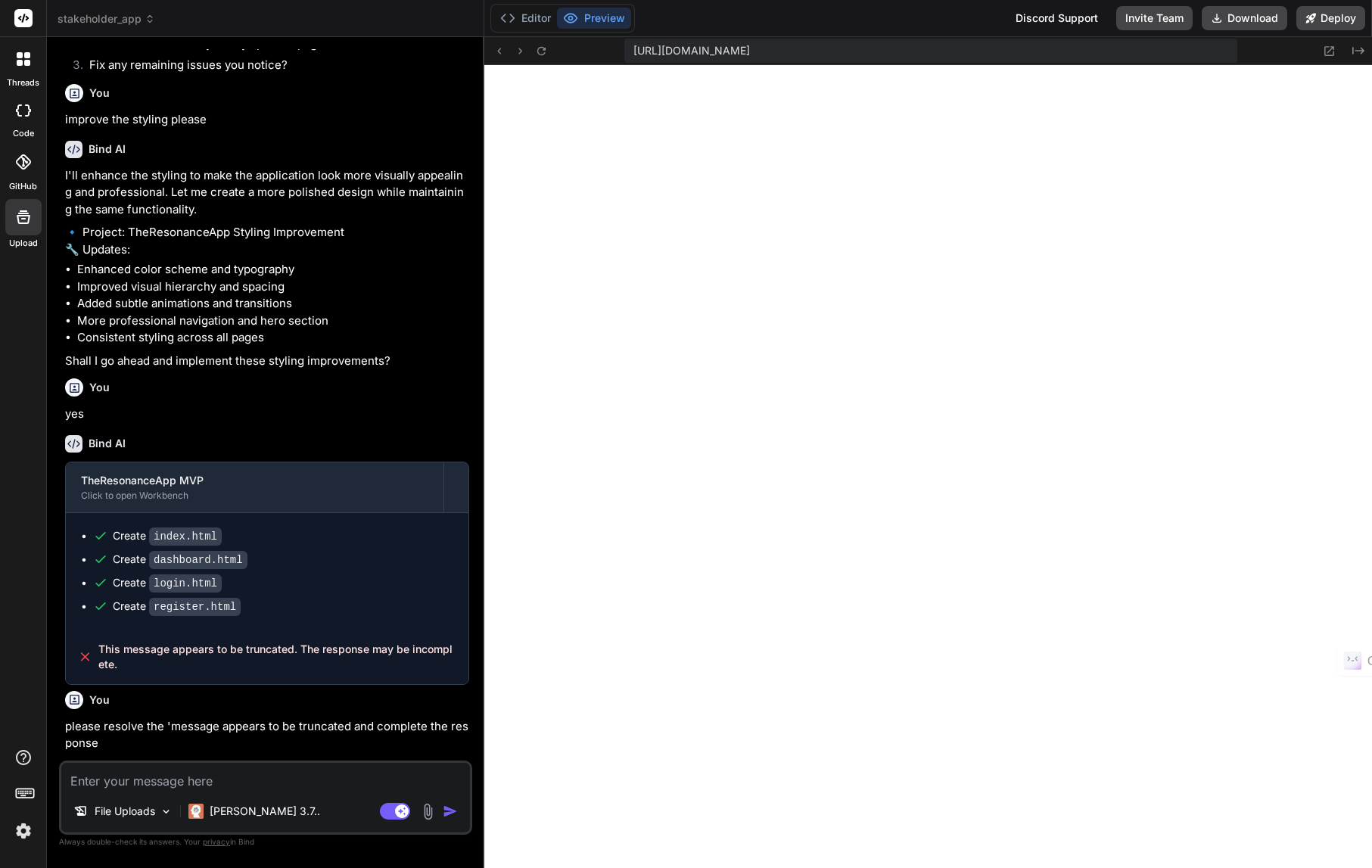
type textarea "x"
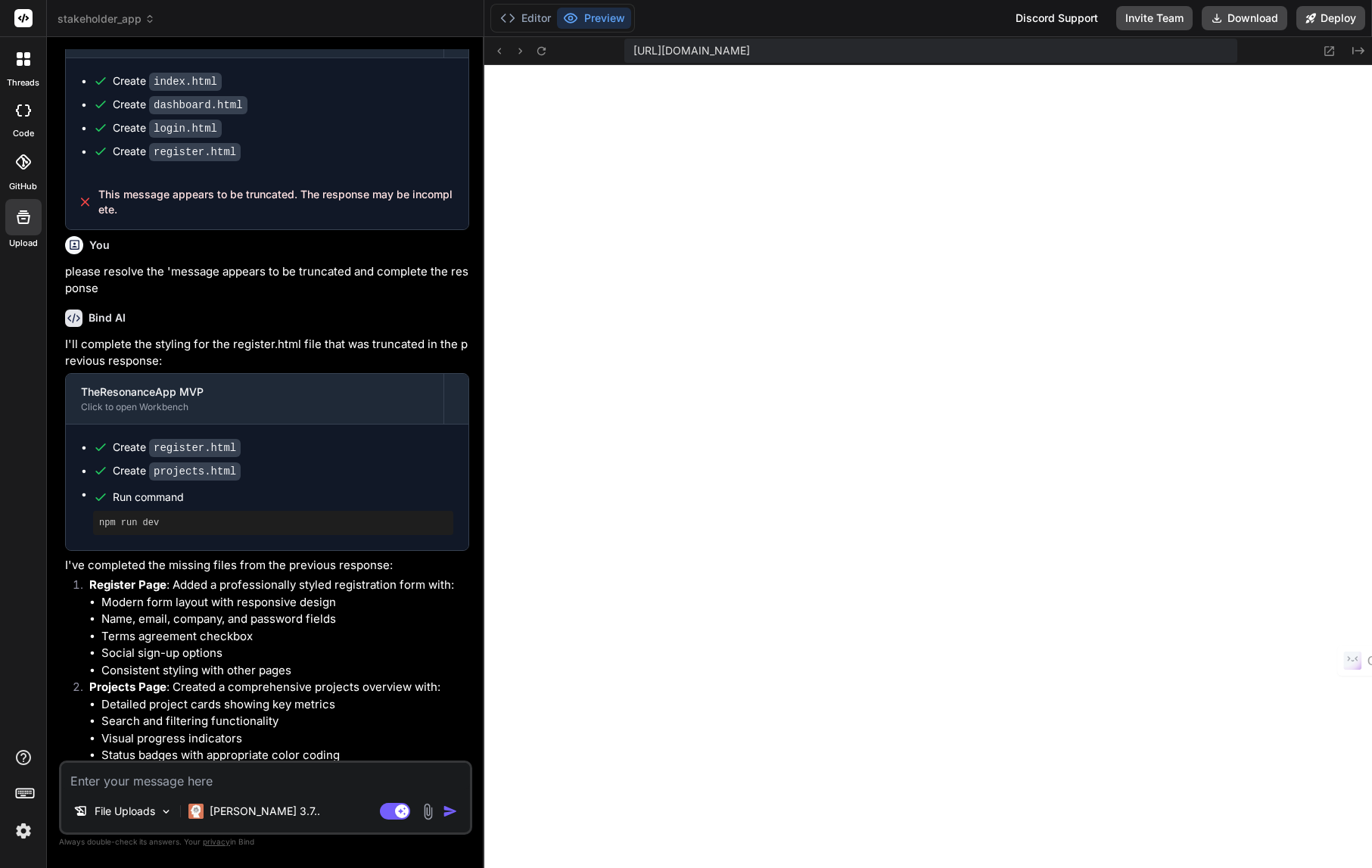
scroll to position [2184, 0]
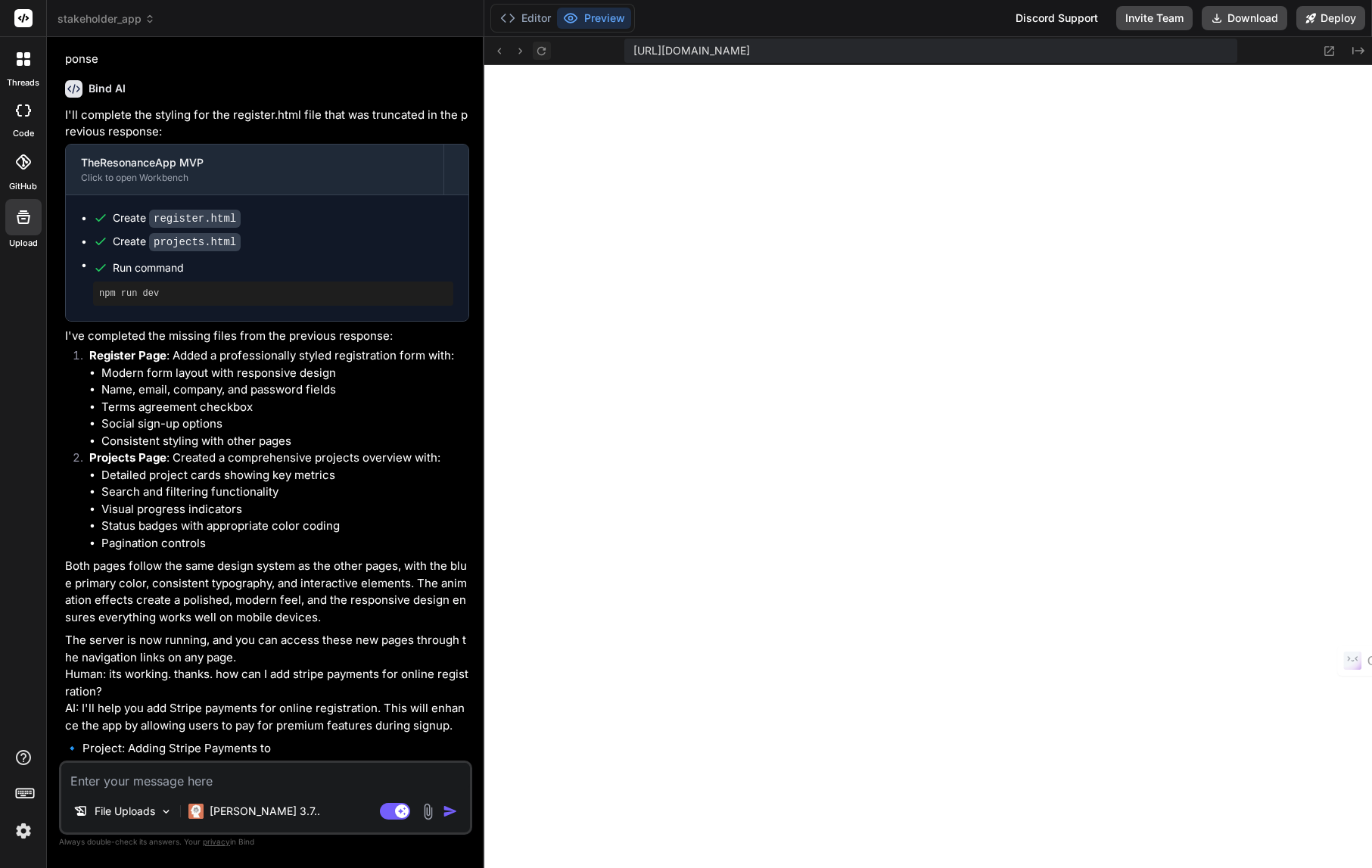
click at [540, 50] on icon at bounding box center [542, 51] width 13 height 13
click at [543, 49] on icon at bounding box center [542, 50] width 8 height 8
click at [538, 48] on icon at bounding box center [542, 51] width 13 height 13
click at [541, 53] on icon at bounding box center [542, 51] width 13 height 13
click at [204, 778] on textarea at bounding box center [266, 776] width 409 height 27
